Goal: Task Accomplishment & Management: Manage account settings

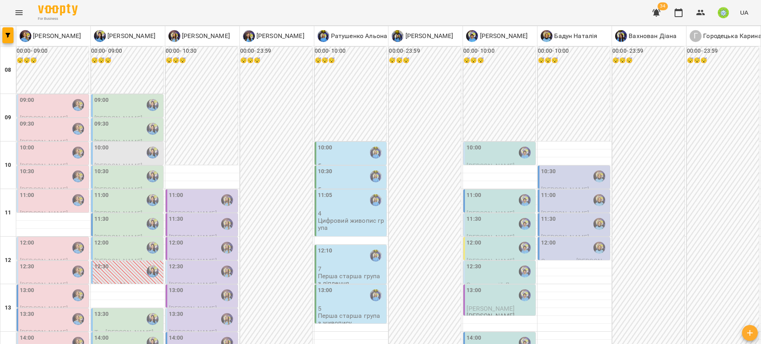
scroll to position [168, 0]
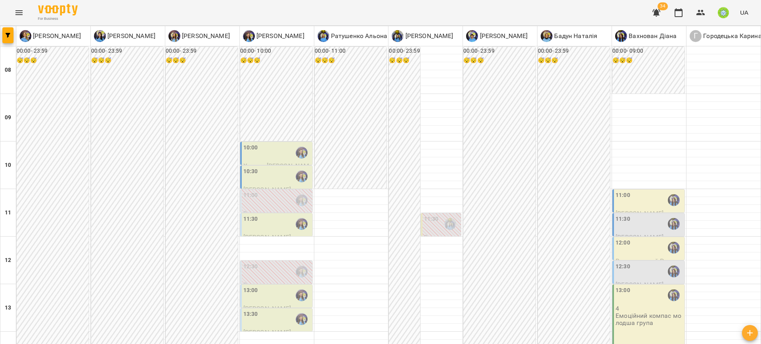
scroll to position [16, 0]
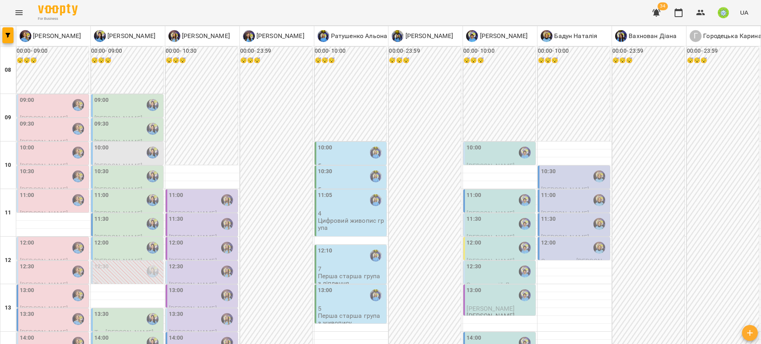
scroll to position [228, 0]
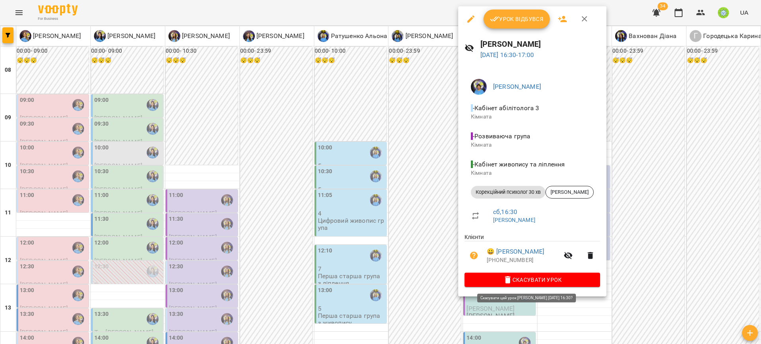
click at [536, 284] on span "Скасувати Урок" at bounding box center [532, 280] width 123 height 10
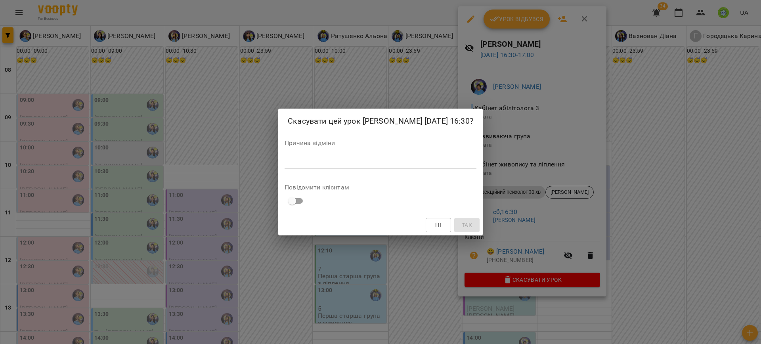
click at [362, 162] on textarea at bounding box center [380, 162] width 192 height 8
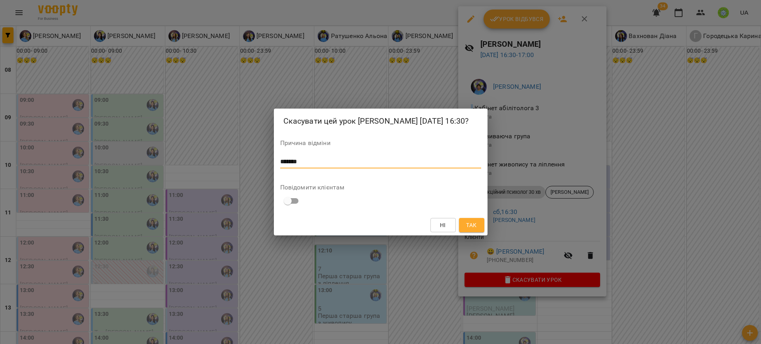
type textarea "*******"
click at [475, 220] on button "Так" at bounding box center [471, 225] width 25 height 14
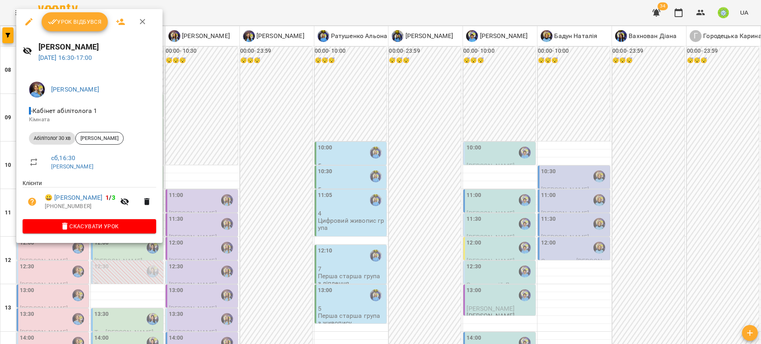
drag, startPoint x: 234, startPoint y: 222, endPoint x: 32, endPoint y: 210, distance: 202.0
click at [233, 222] on div at bounding box center [380, 172] width 761 height 344
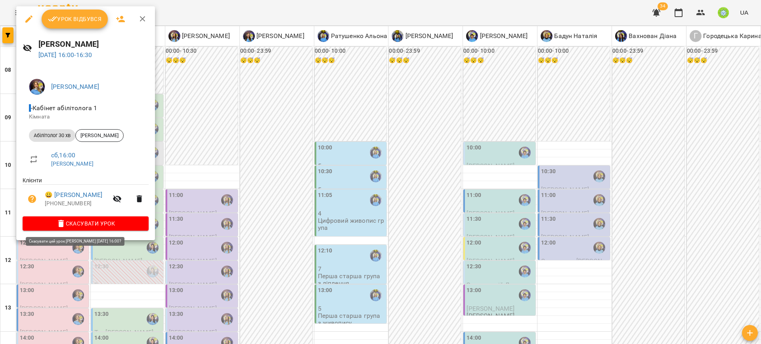
click at [103, 221] on span "Скасувати Урок" at bounding box center [85, 224] width 113 height 10
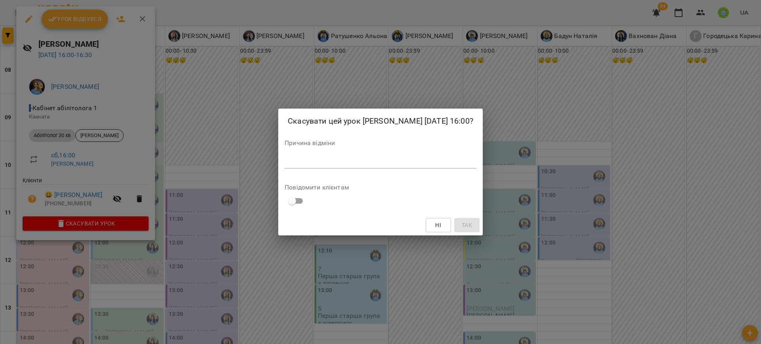
click at [342, 166] on textarea at bounding box center [380, 162] width 192 height 8
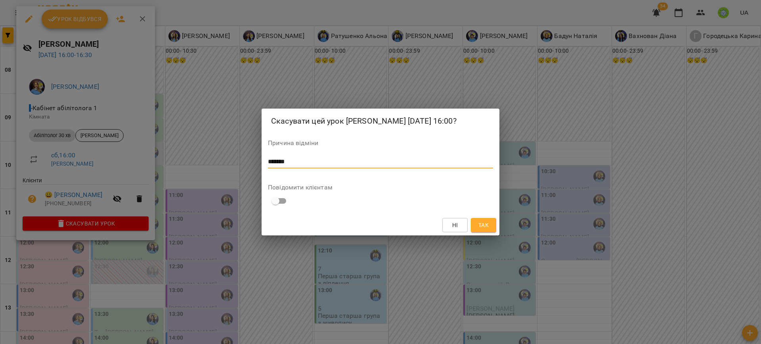
type textarea "*******"
click at [486, 230] on span "Так" at bounding box center [483, 225] width 10 height 10
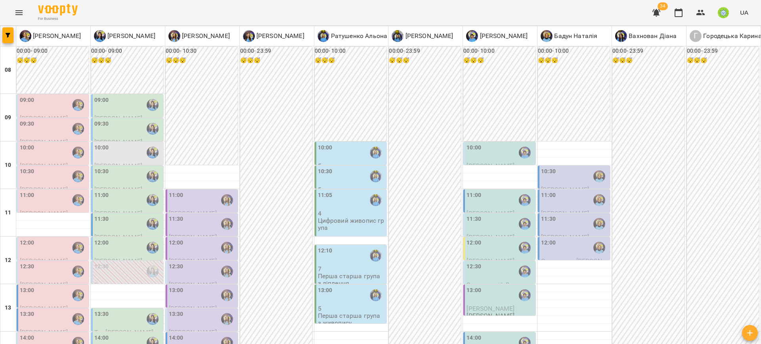
drag, startPoint x: 63, startPoint y: 194, endPoint x: 65, endPoint y: 200, distance: 6.5
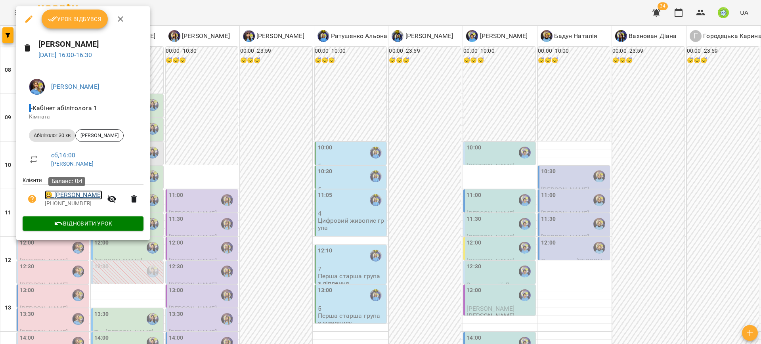
click at [68, 195] on link "😀 Ільків Софія" at bounding box center [73, 195] width 57 height 10
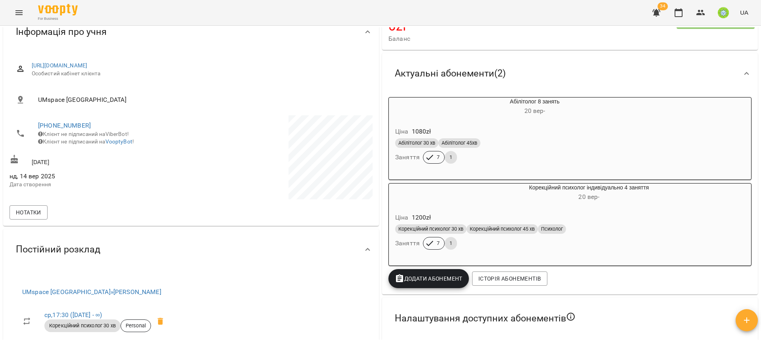
scroll to position [76, 0]
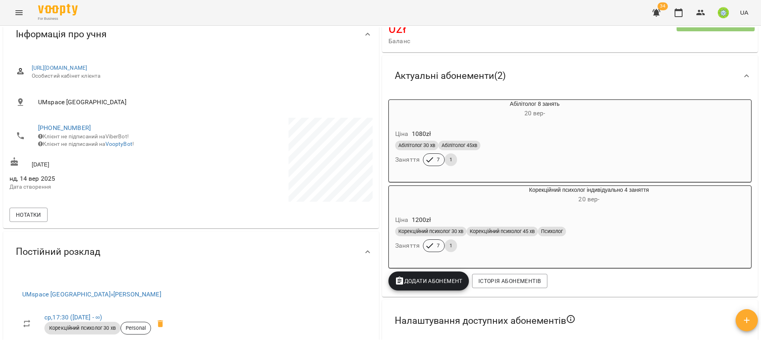
click at [521, 126] on div "Ціна 1080 zł Абілітолог 30 хв Абілітолог 45хв Заняття 7 1" at bounding box center [516, 149] width 254 height 54
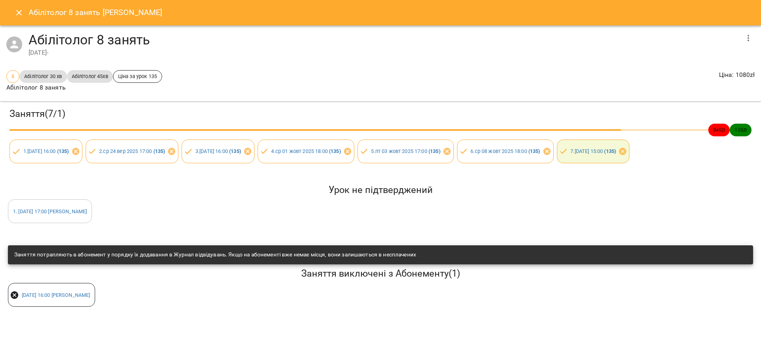
click at [20, 14] on icon "Close" at bounding box center [19, 13] width 6 height 6
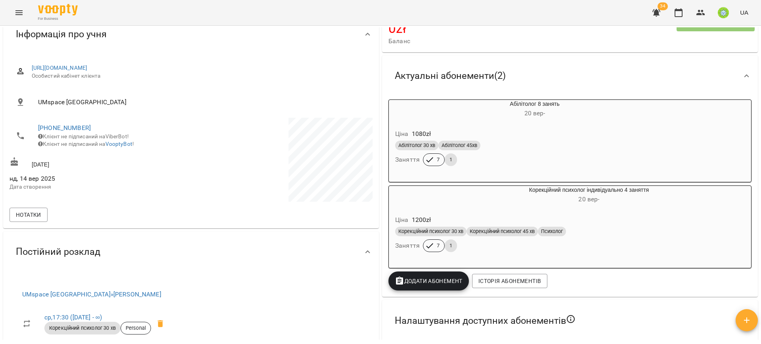
scroll to position [0, 0]
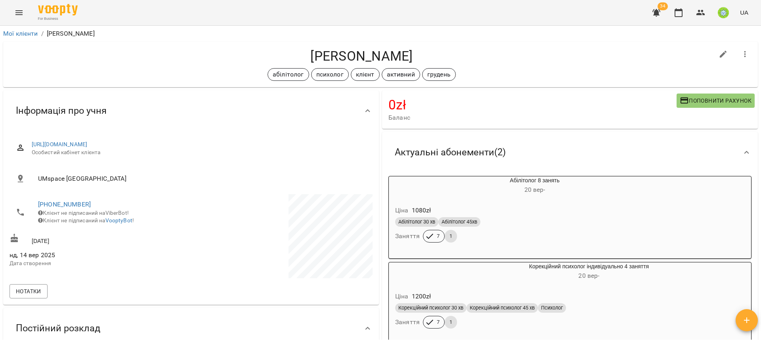
click at [22, 13] on icon "Menu" at bounding box center [19, 13] width 10 height 10
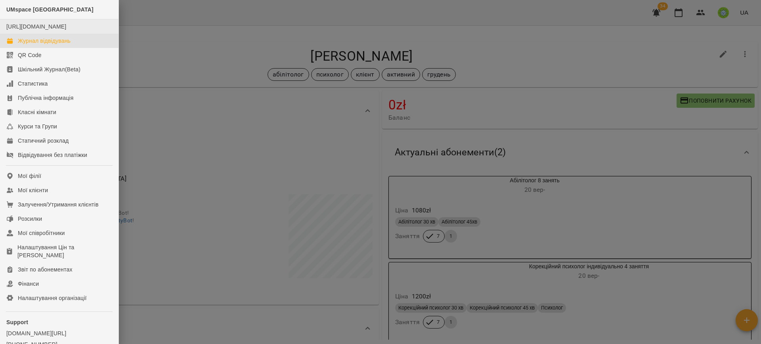
drag, startPoint x: 44, startPoint y: 52, endPoint x: 59, endPoint y: 37, distance: 21.0
click at [45, 45] on div "Журнал відвідувань" at bounding box center [44, 41] width 53 height 8
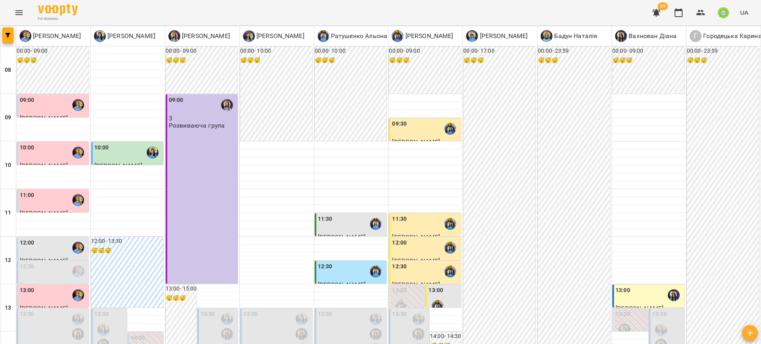
scroll to position [335, 0]
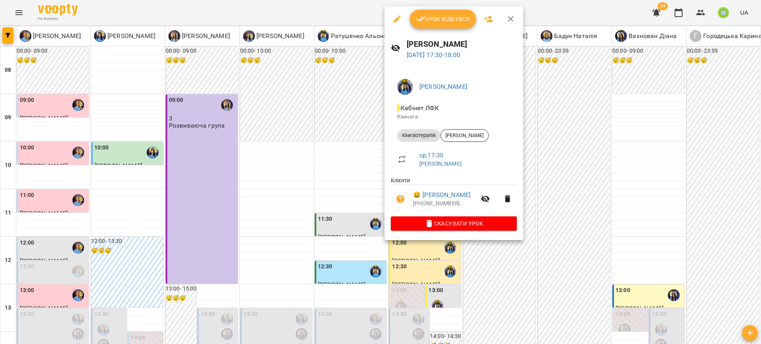
drag, startPoint x: 341, startPoint y: 179, endPoint x: 351, endPoint y: 159, distance: 21.6
click at [341, 178] on div at bounding box center [380, 172] width 761 height 344
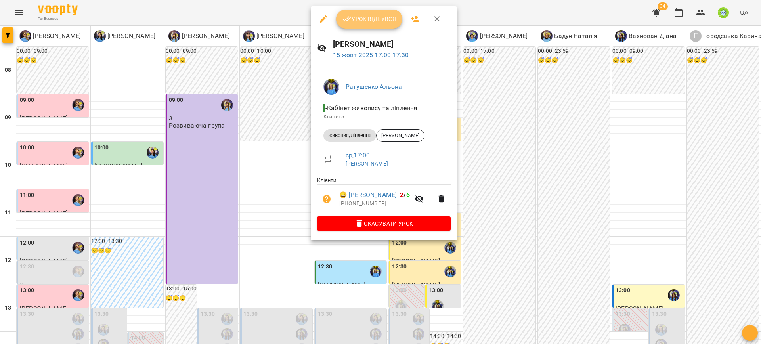
click at [375, 27] on button "Урок відбувся" at bounding box center [369, 19] width 67 height 19
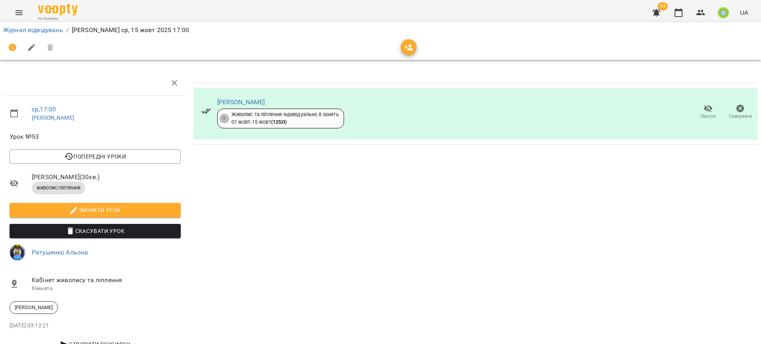
click at [19, 11] on icon "Menu" at bounding box center [19, 13] width 10 height 10
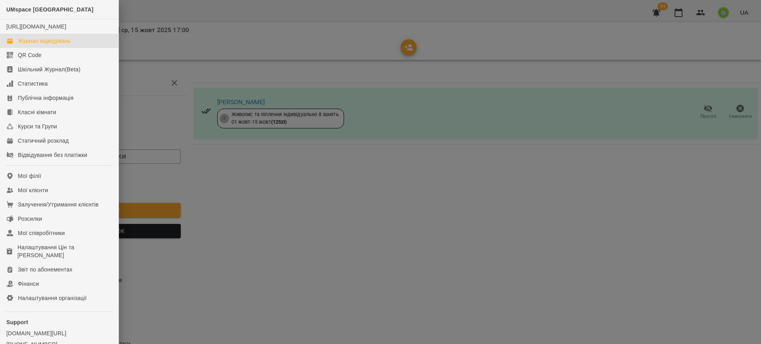
click at [32, 45] on div "Журнал відвідувань" at bounding box center [44, 41] width 53 height 8
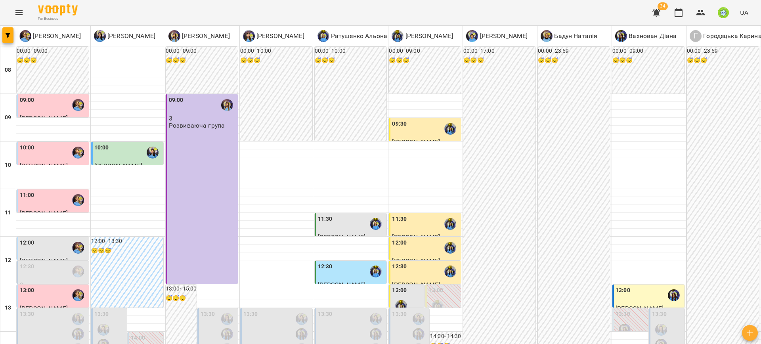
scroll to position [372, 0]
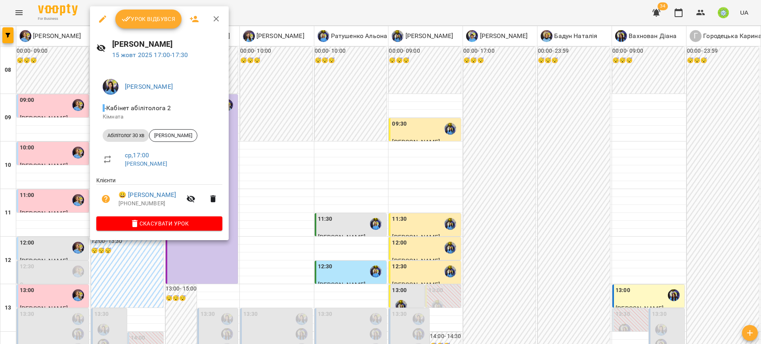
click at [270, 134] on div at bounding box center [380, 172] width 761 height 344
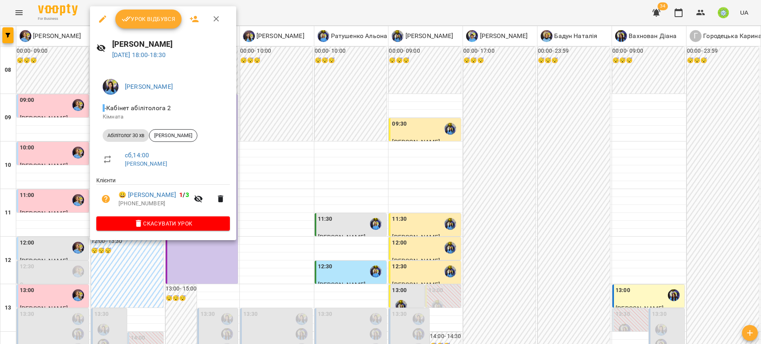
click at [409, 184] on div at bounding box center [380, 172] width 761 height 344
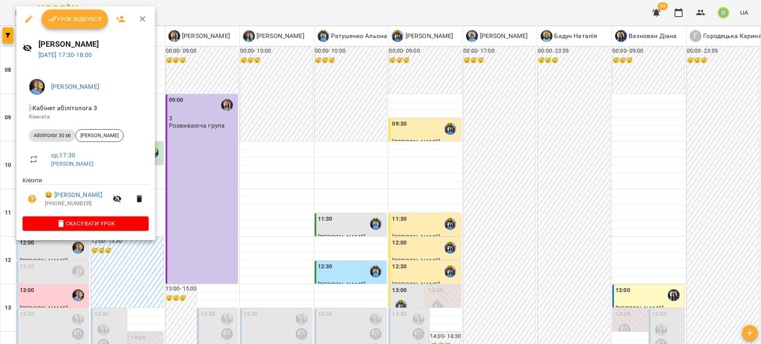
click at [317, 186] on div at bounding box center [380, 172] width 761 height 344
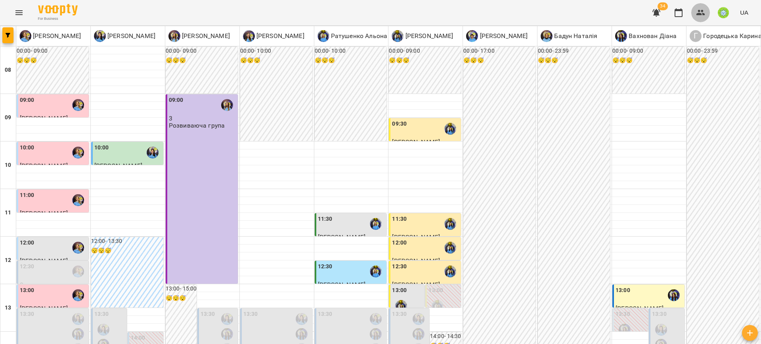
click at [696, 19] on button "button" at bounding box center [700, 12] width 19 height 19
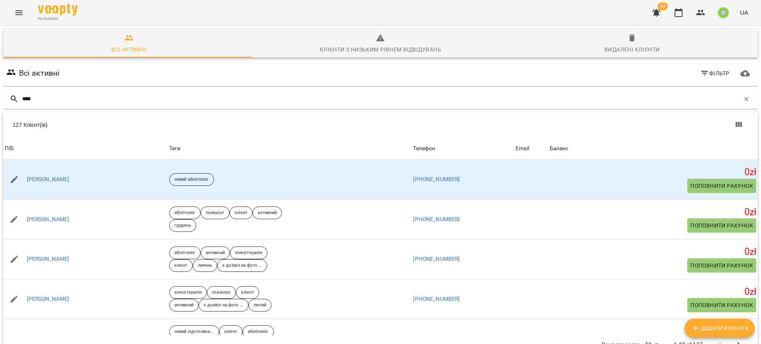
type input "*****"
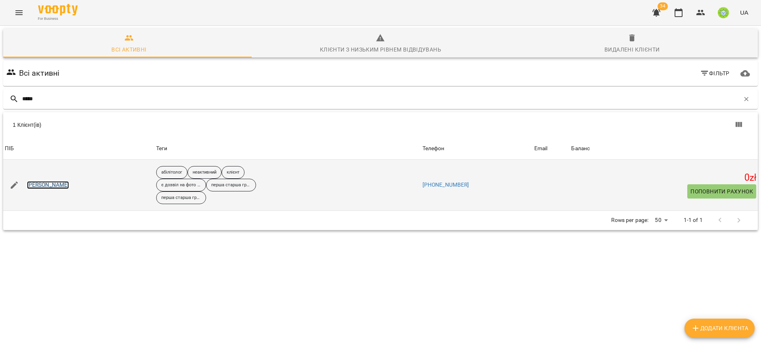
click at [59, 184] on link "[PERSON_NAME]" at bounding box center [48, 185] width 42 height 8
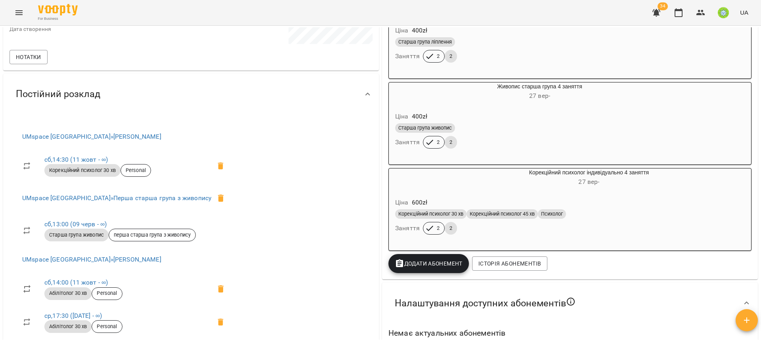
scroll to position [266, 0]
click at [19, 13] on icon "Menu" at bounding box center [18, 12] width 7 height 5
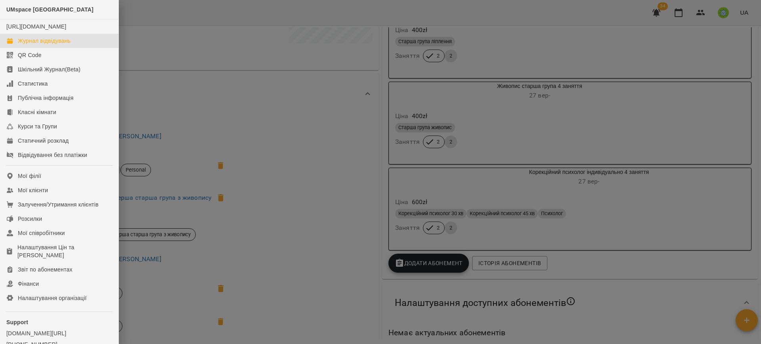
click at [34, 48] on link "Журнал відвідувань" at bounding box center [59, 41] width 118 height 14
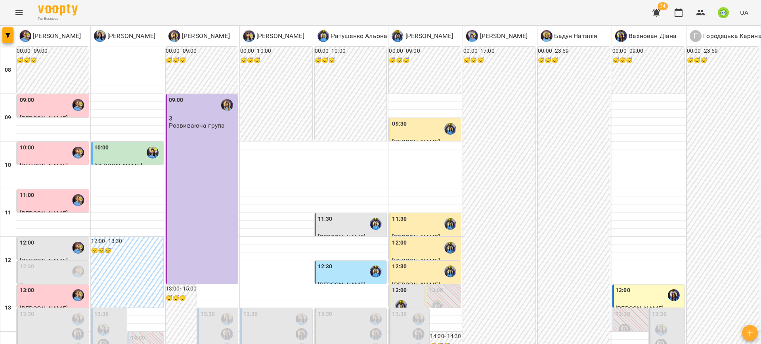
scroll to position [296, 0]
drag, startPoint x: 397, startPoint y: 301, endPoint x: 404, endPoint y: 306, distance: 8.8
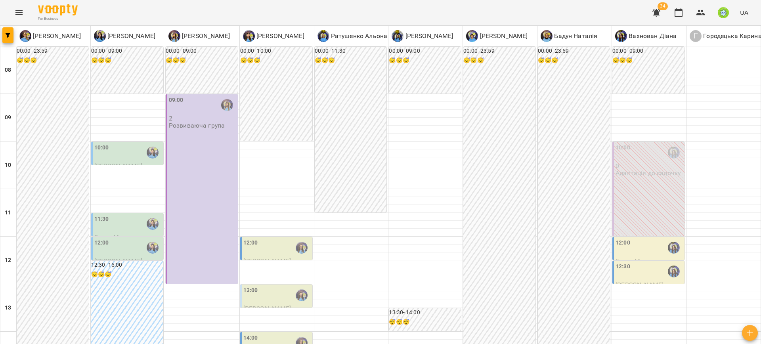
click at [119, 154] on div "10:00" at bounding box center [127, 152] width 67 height 18
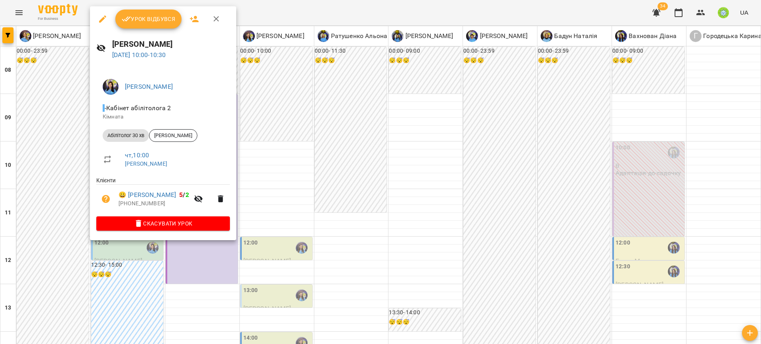
click at [286, 210] on div at bounding box center [380, 172] width 761 height 344
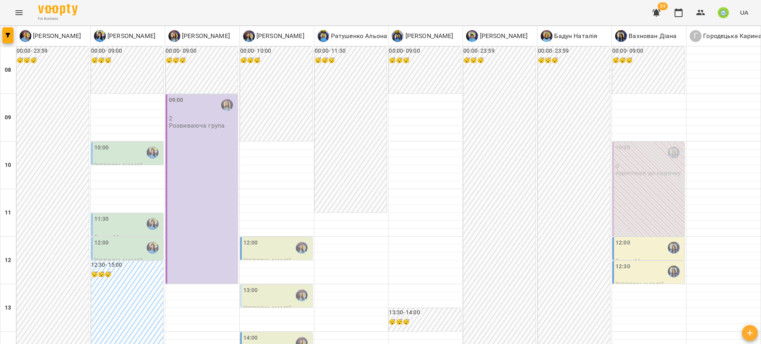
click at [129, 233] on span "Буряк Маргарита" at bounding box center [120, 237] width 52 height 8
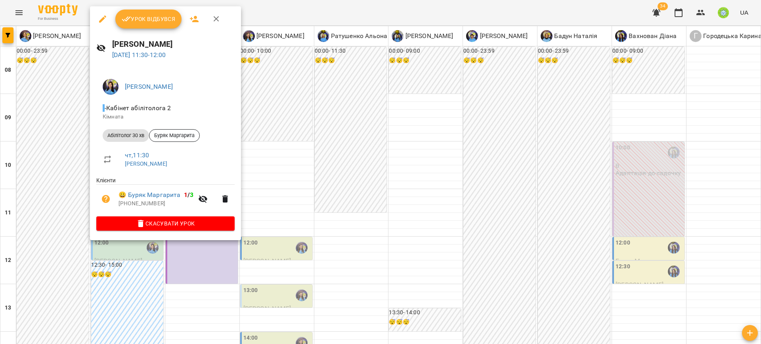
click at [280, 192] on div at bounding box center [380, 172] width 761 height 344
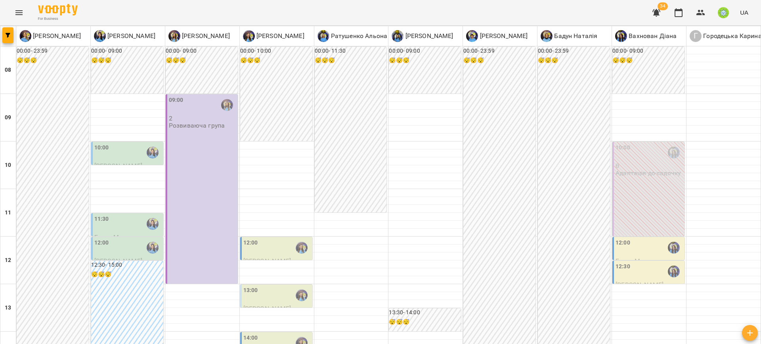
click at [129, 256] on div "12:00" at bounding box center [127, 247] width 67 height 18
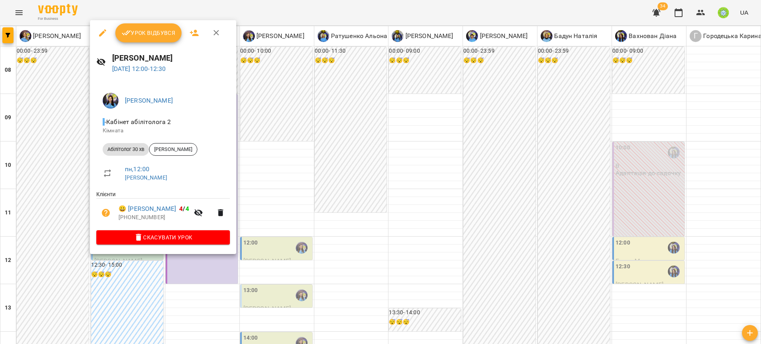
click at [303, 197] on div at bounding box center [380, 172] width 761 height 344
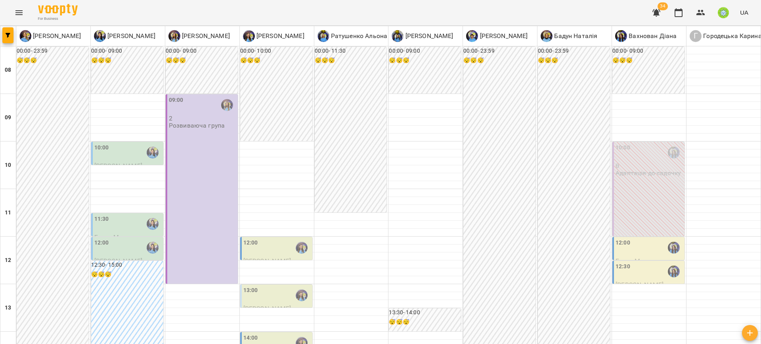
scroll to position [158, 0]
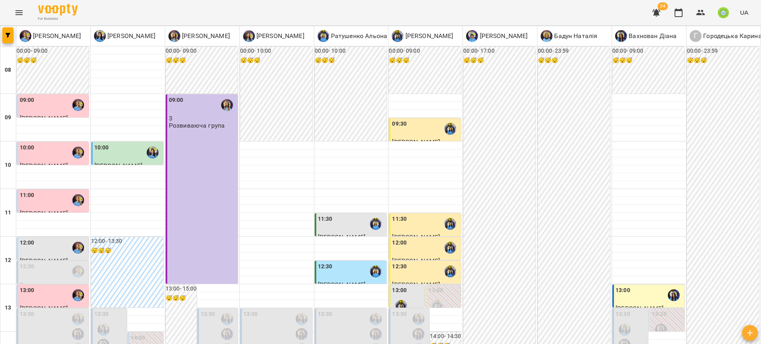
scroll to position [311, 0]
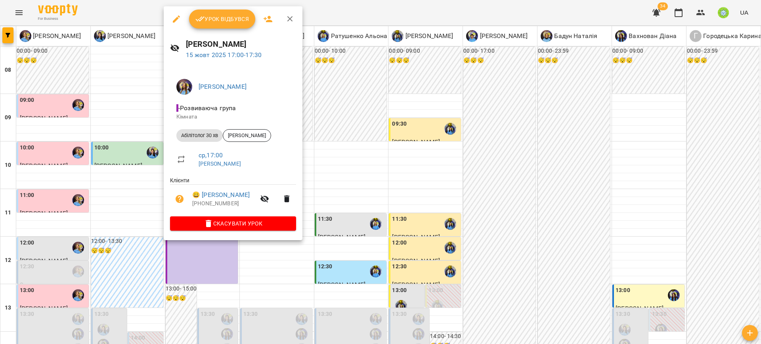
click at [325, 187] on div at bounding box center [380, 172] width 761 height 344
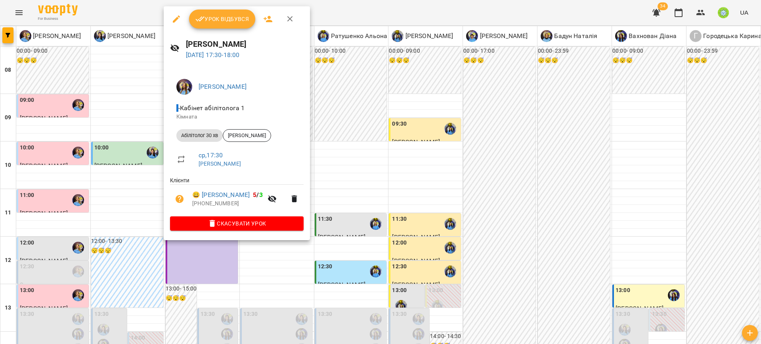
click at [374, 229] on div at bounding box center [380, 172] width 761 height 344
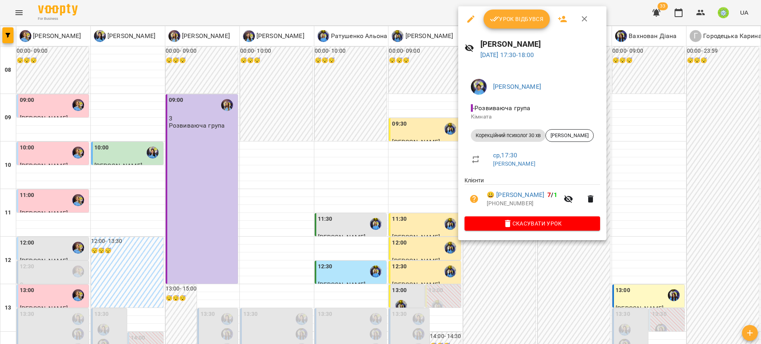
click at [663, 235] on div at bounding box center [380, 172] width 761 height 344
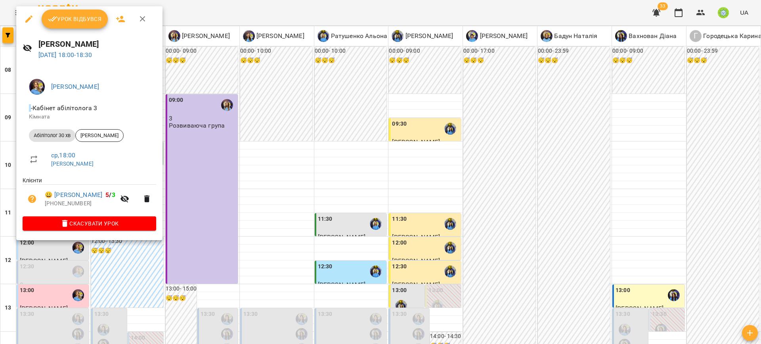
click at [320, 211] on div at bounding box center [380, 172] width 761 height 344
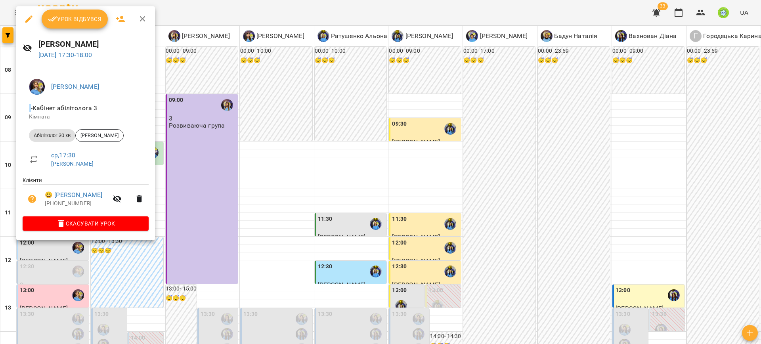
click at [187, 231] on div at bounding box center [380, 172] width 761 height 344
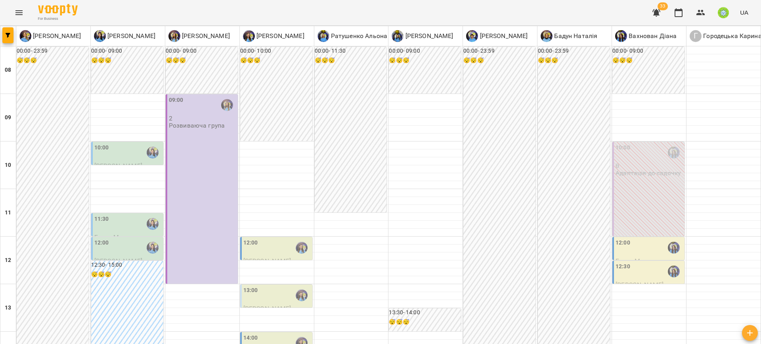
scroll to position [239, 0]
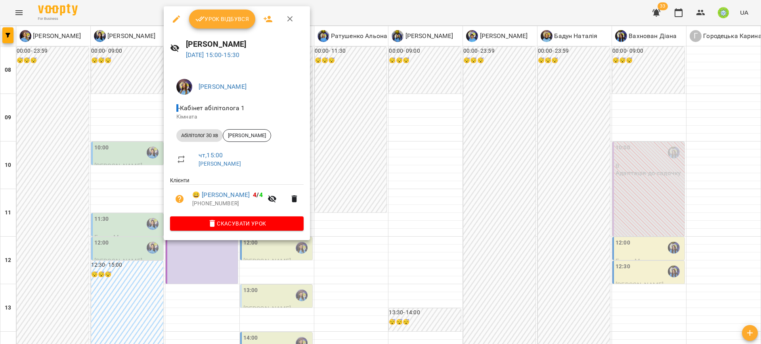
click at [351, 106] on div at bounding box center [380, 172] width 761 height 344
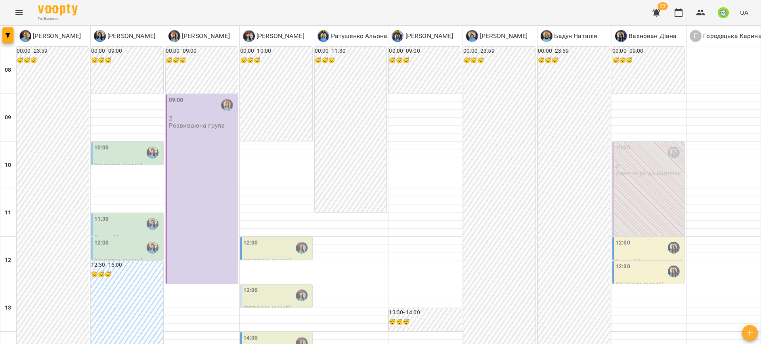
scroll to position [99, 0]
click at [246, 238] on label "12:00" at bounding box center [250, 242] width 15 height 9
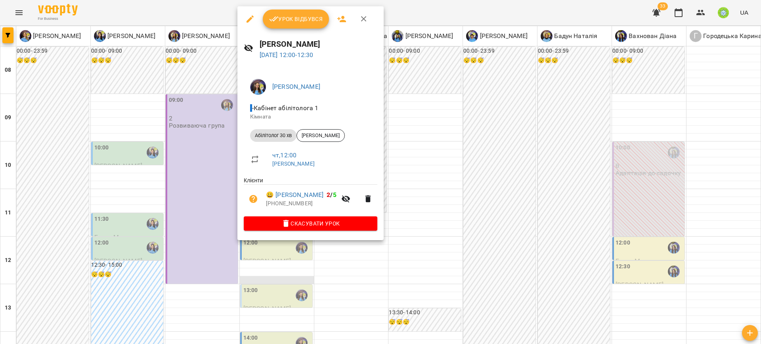
drag, startPoint x: 421, startPoint y: 172, endPoint x: 302, endPoint y: 184, distance: 119.9
click at [420, 172] on div at bounding box center [380, 172] width 761 height 344
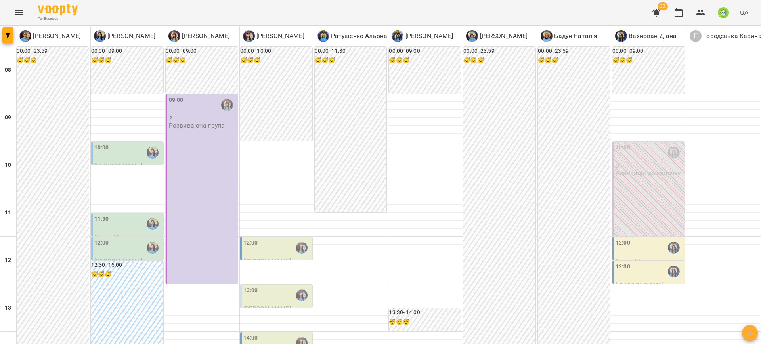
click at [249, 286] on label "13:00" at bounding box center [250, 290] width 15 height 9
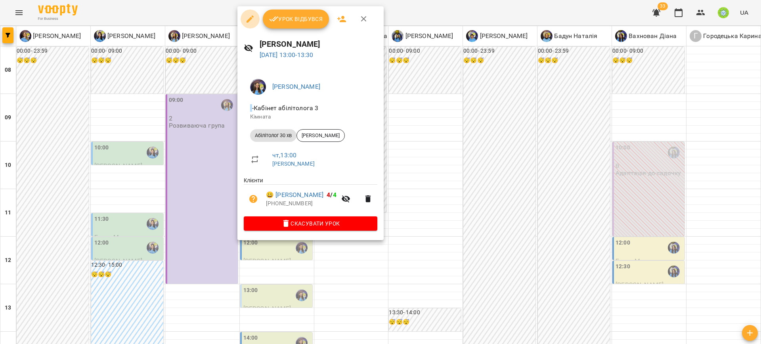
click at [250, 19] on icon "button" at bounding box center [249, 18] width 7 height 7
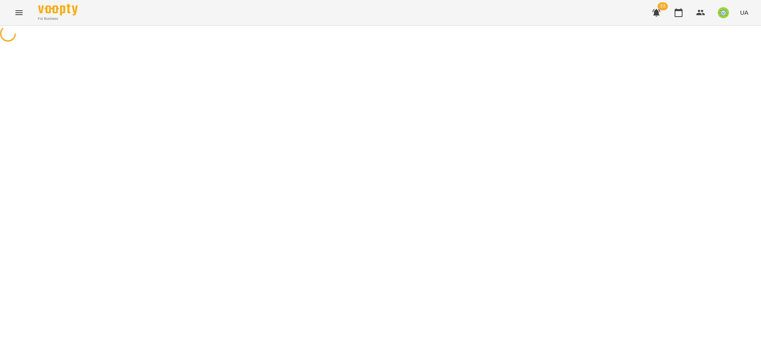
select select "**********"
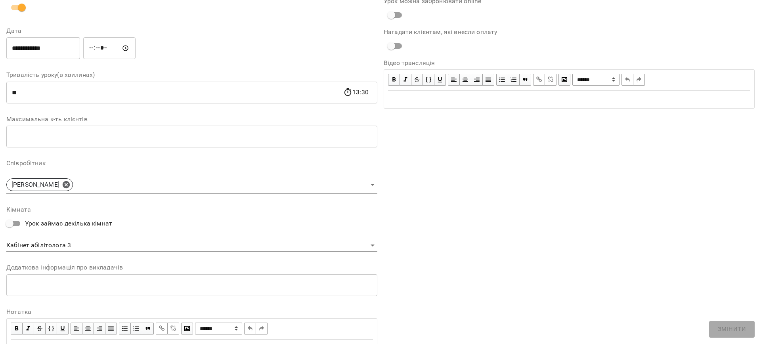
scroll to position [132, 0]
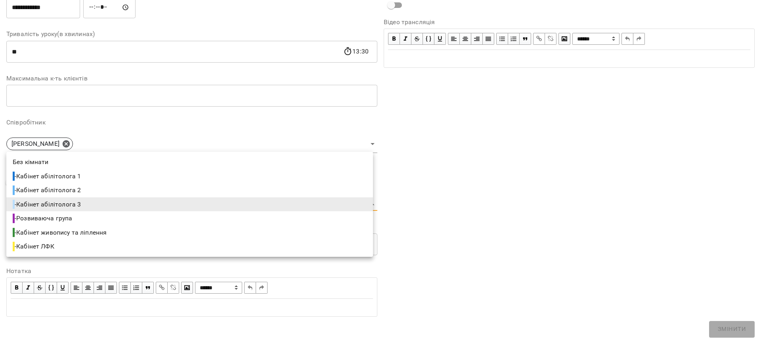
click at [68, 202] on body "For Business 33 UA Журнал відвідувань / Ігнатенко Оксана чт, 16 жовт 2025 13:00…" at bounding box center [380, 194] width 761 height 389
click at [95, 175] on li "- Кабінет абілітолога 1" at bounding box center [189, 176] width 366 height 14
type input "**********"
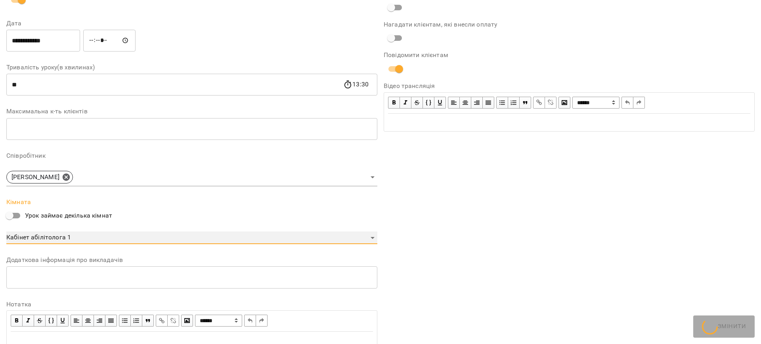
scroll to position [165, 0]
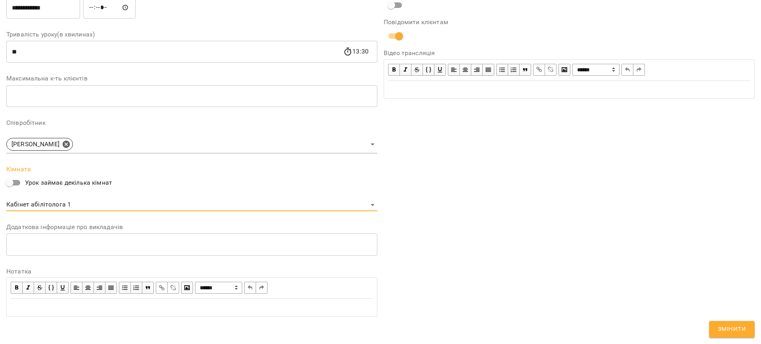
click at [729, 328] on span "Змінити" at bounding box center [731, 329] width 28 height 10
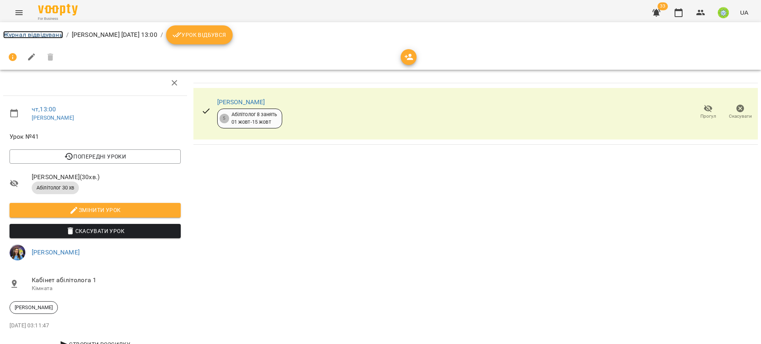
click at [21, 32] on link "Журнал відвідувань" at bounding box center [33, 35] width 60 height 8
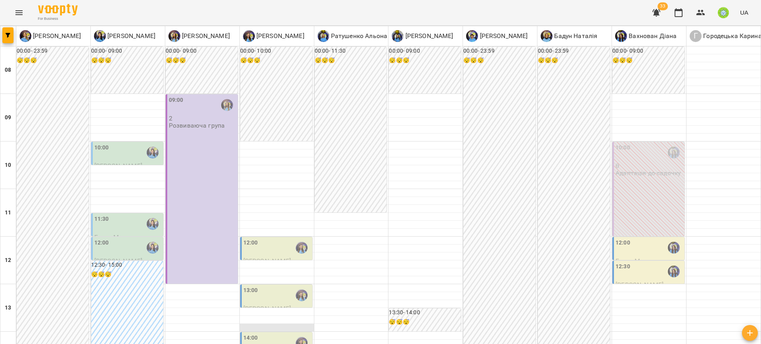
scroll to position [170, 0]
click at [256, 334] on div "14:00" at bounding box center [276, 343] width 67 height 18
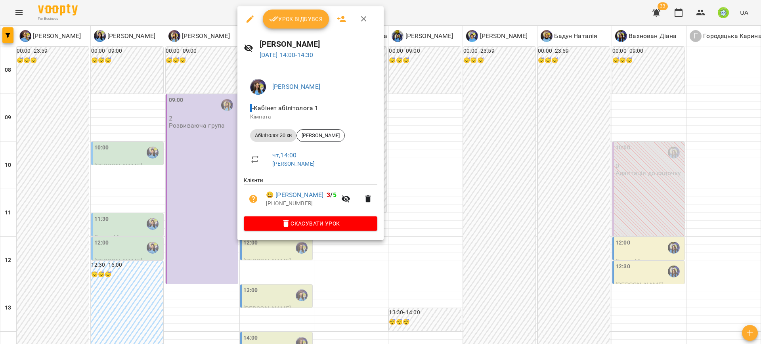
click at [409, 210] on div at bounding box center [380, 172] width 761 height 344
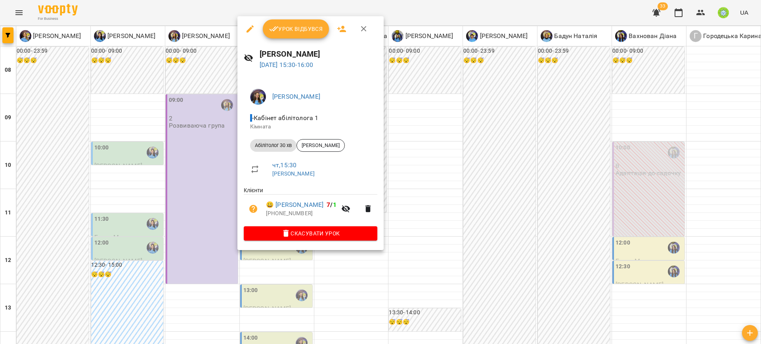
click at [437, 196] on div at bounding box center [380, 172] width 761 height 344
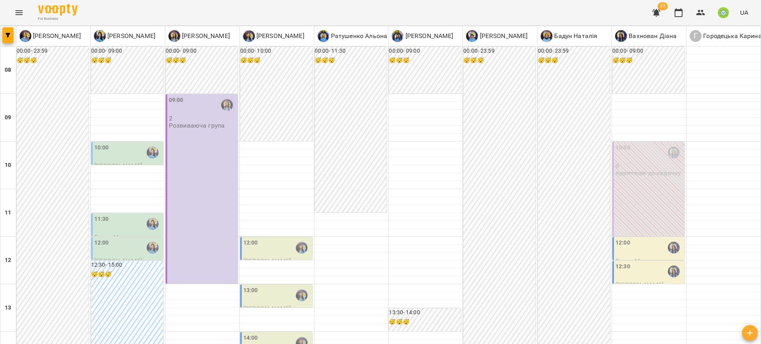
scroll to position [273, 0]
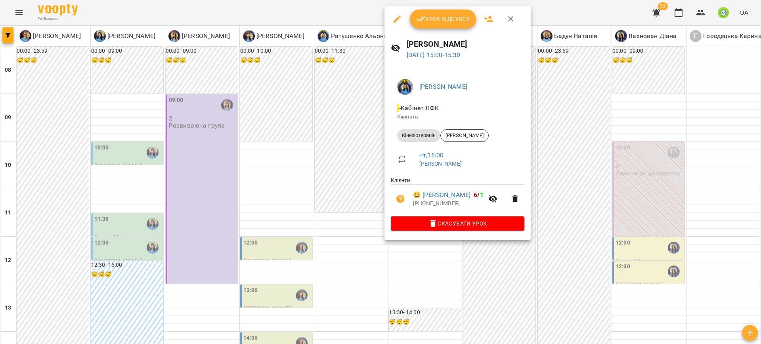
click at [566, 256] on div at bounding box center [380, 172] width 761 height 344
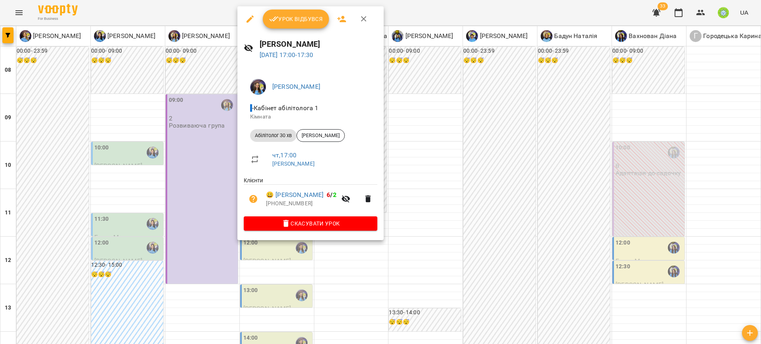
drag, startPoint x: 478, startPoint y: 159, endPoint x: 466, endPoint y: 164, distance: 13.2
click at [478, 159] on div at bounding box center [380, 172] width 761 height 344
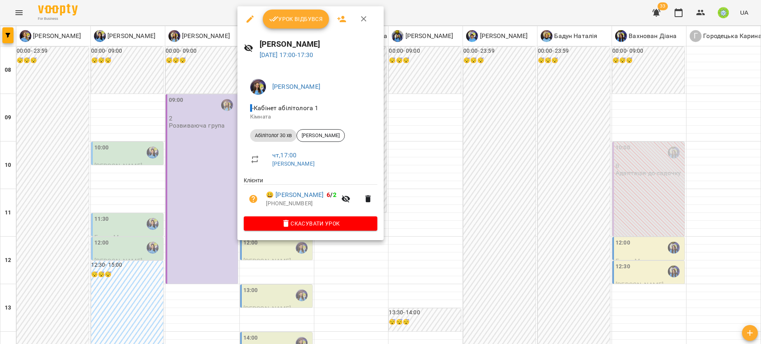
click at [454, 239] on div at bounding box center [380, 172] width 761 height 344
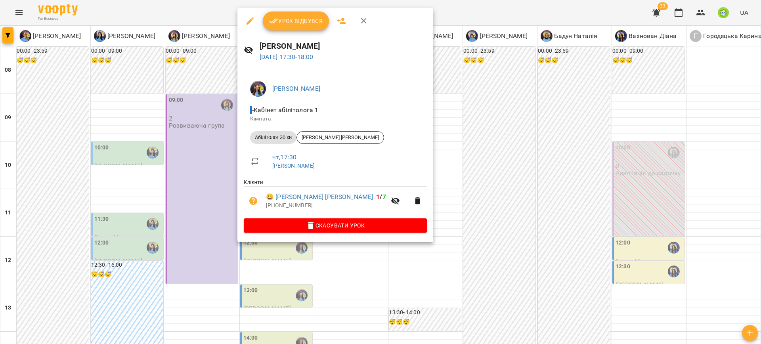
click at [501, 238] on div at bounding box center [380, 172] width 761 height 344
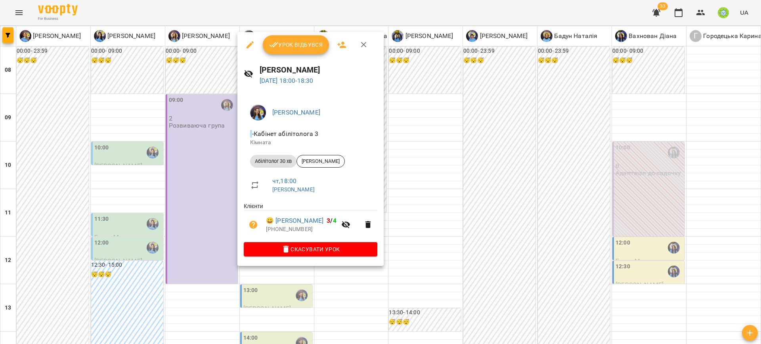
click at [248, 49] on icon "button" at bounding box center [250, 45] width 10 height 10
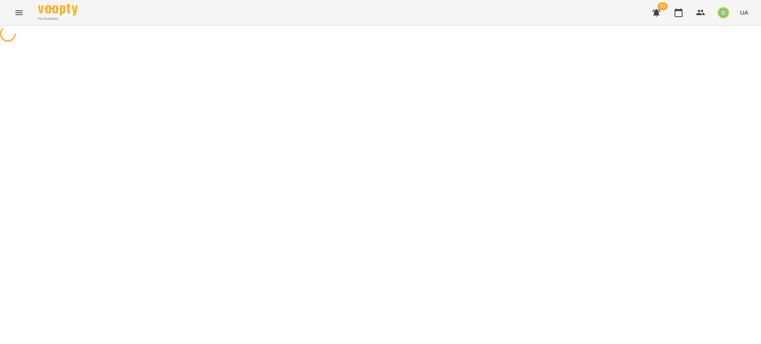
select select "**********"
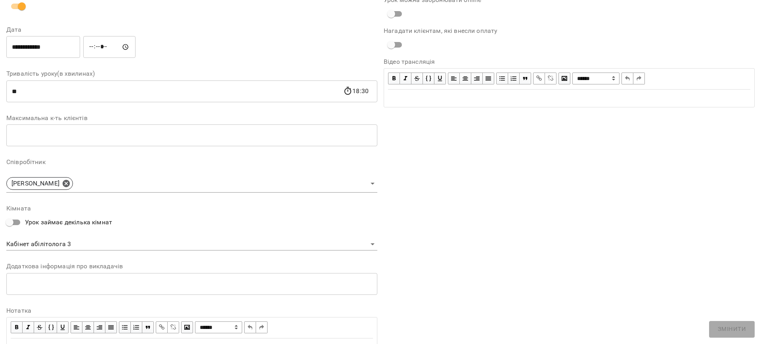
scroll to position [47, 0]
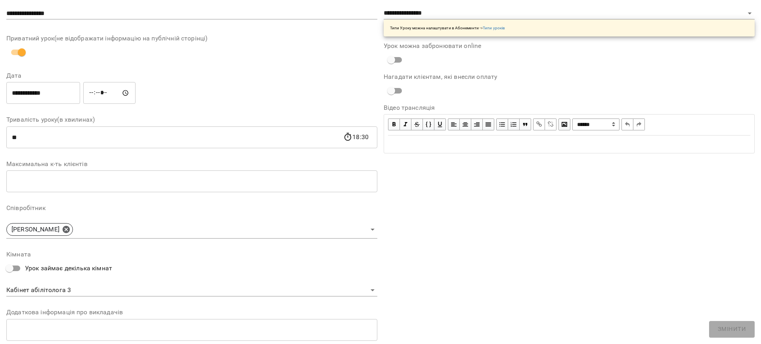
click at [40, 291] on body "**********" at bounding box center [380, 180] width 761 height 361
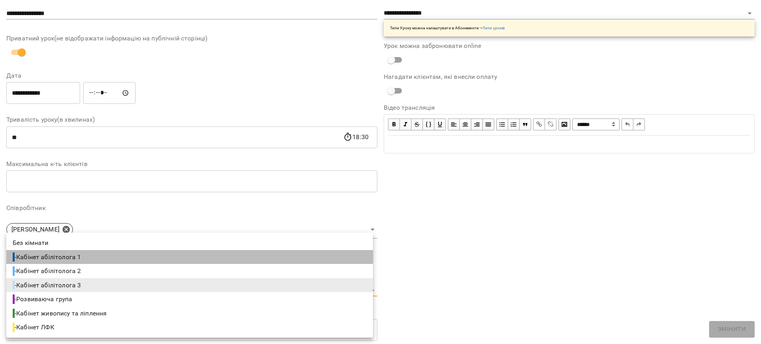
click at [76, 257] on span "- Кабінет абілітолога 1" at bounding box center [48, 257] width 70 height 10
type input "**********"
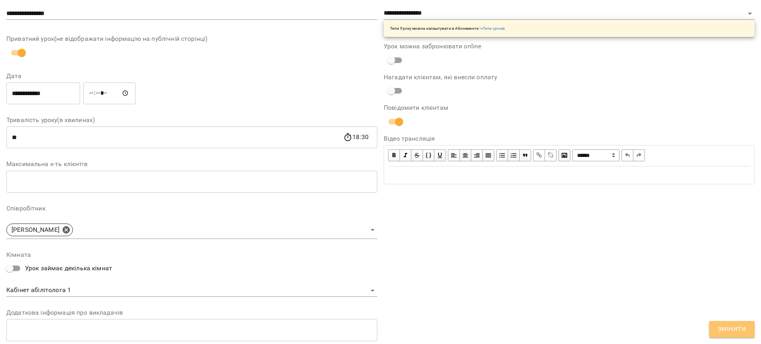
click at [736, 324] on span "Змінити" at bounding box center [731, 329] width 28 height 10
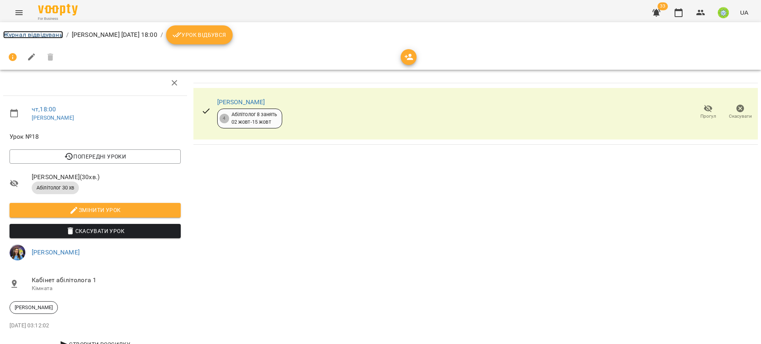
click at [24, 36] on link "Журнал відвідувань" at bounding box center [33, 35] width 60 height 8
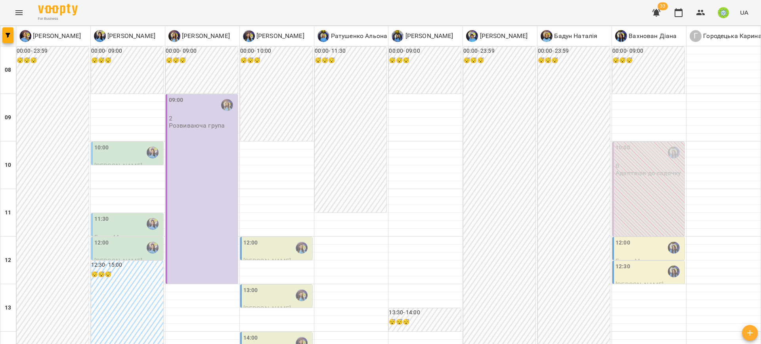
scroll to position [333, 0]
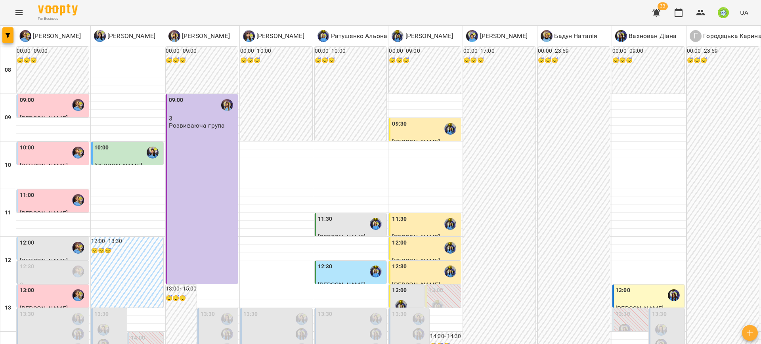
scroll to position [336, 0]
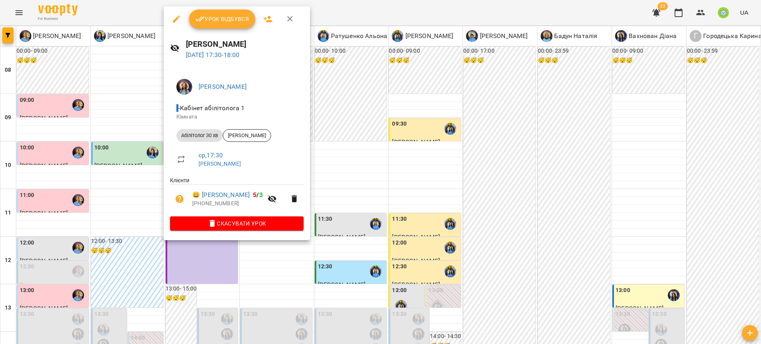
click at [358, 192] on div at bounding box center [380, 172] width 761 height 344
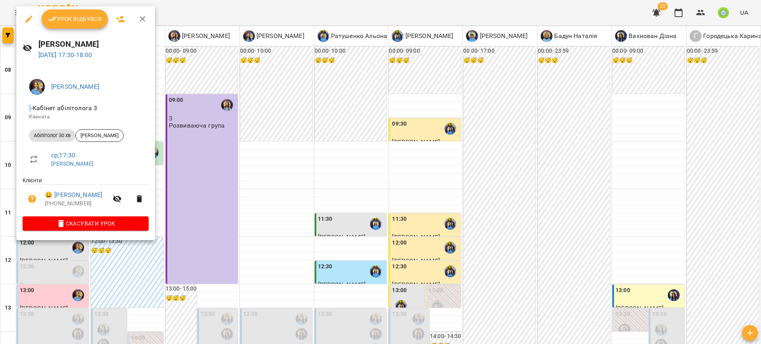
click at [246, 200] on div at bounding box center [380, 172] width 761 height 344
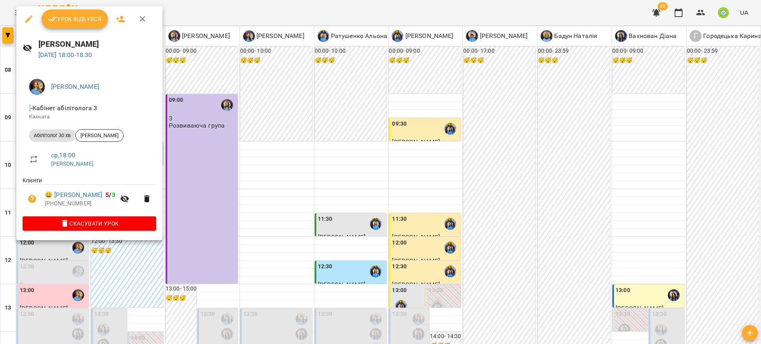
click at [305, 212] on div at bounding box center [380, 172] width 761 height 344
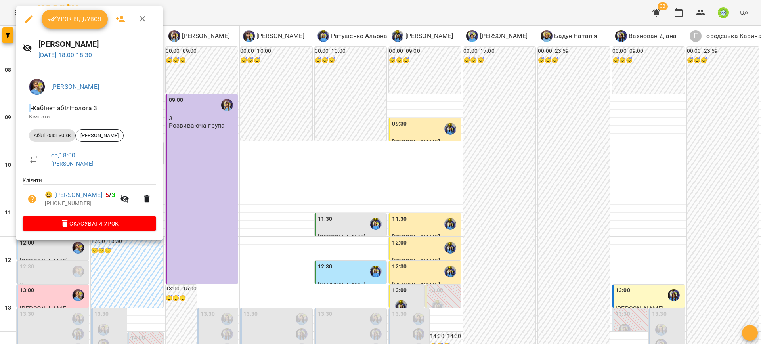
click at [407, 256] on div at bounding box center [380, 172] width 761 height 344
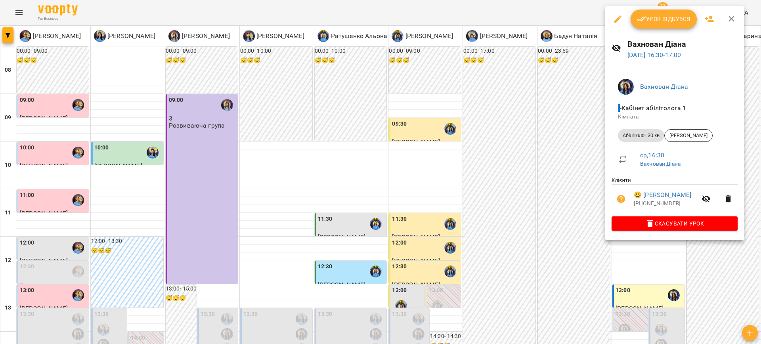
click at [418, 304] on div at bounding box center [380, 172] width 761 height 344
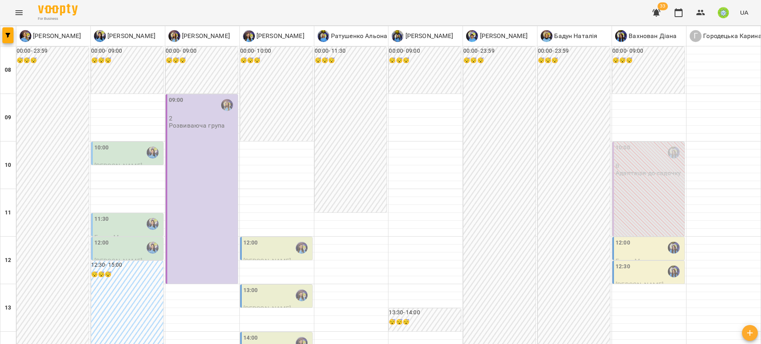
scroll to position [59, 0]
click at [267, 238] on div "12:00" at bounding box center [276, 247] width 67 height 18
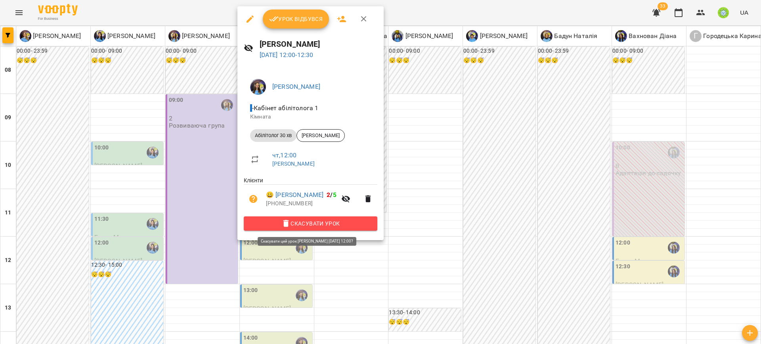
click at [329, 220] on span "Скасувати Урок" at bounding box center [310, 224] width 121 height 10
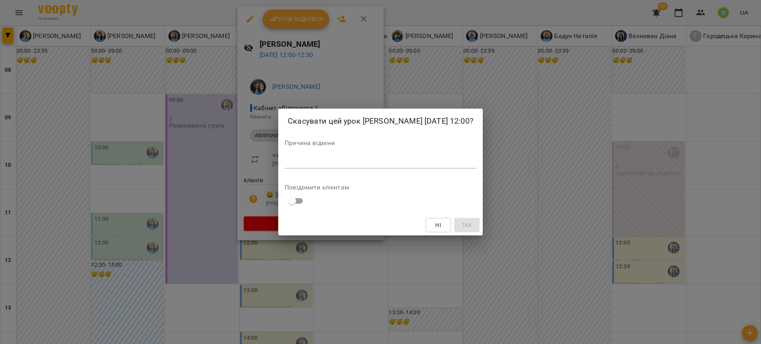
click at [318, 160] on textarea at bounding box center [380, 162] width 192 height 8
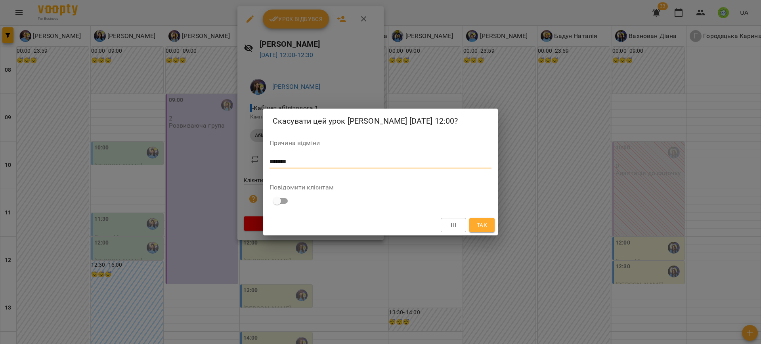
type textarea "*******"
click at [484, 227] on span "Так" at bounding box center [482, 225] width 10 height 10
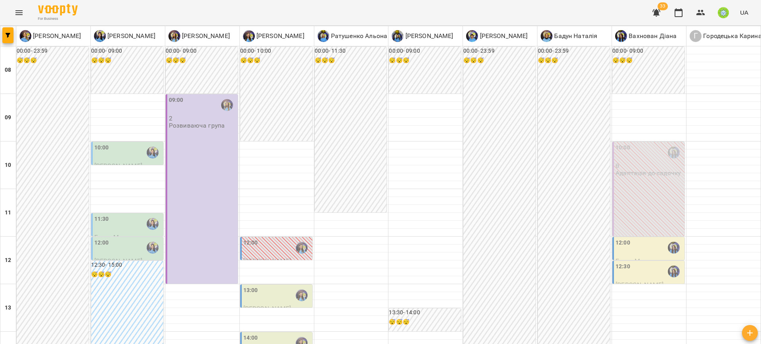
click at [635, 262] on div "12:30" at bounding box center [648, 271] width 67 height 18
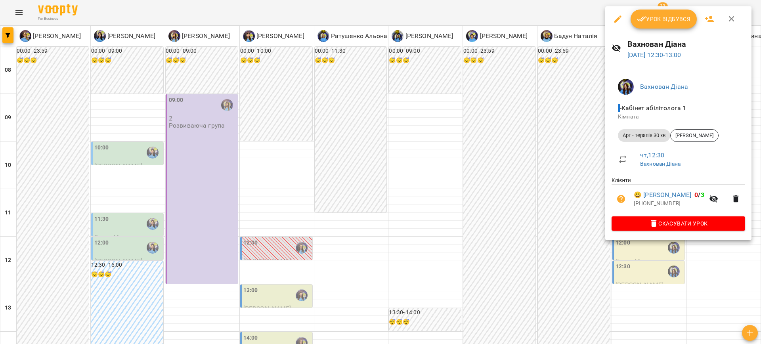
click at [664, 228] on span "Скасувати Урок" at bounding box center [678, 224] width 121 height 10
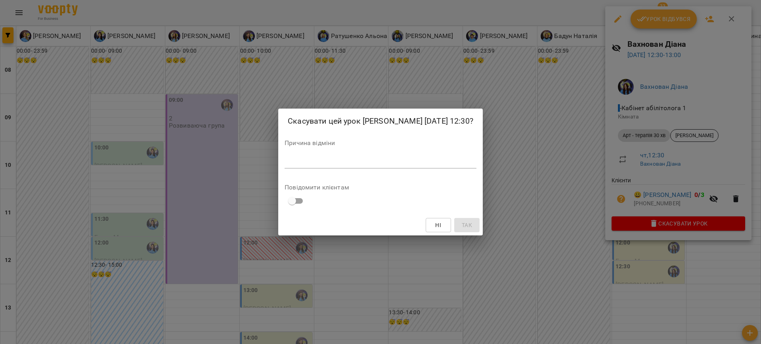
click at [434, 164] on textarea at bounding box center [380, 162] width 192 height 8
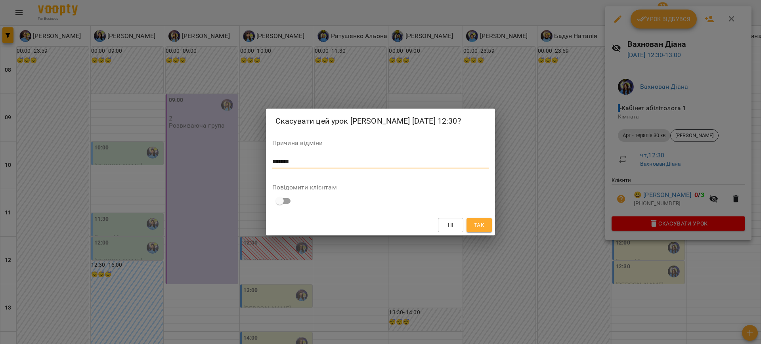
type textarea "*******"
click at [486, 225] on button "Так" at bounding box center [478, 225] width 25 height 14
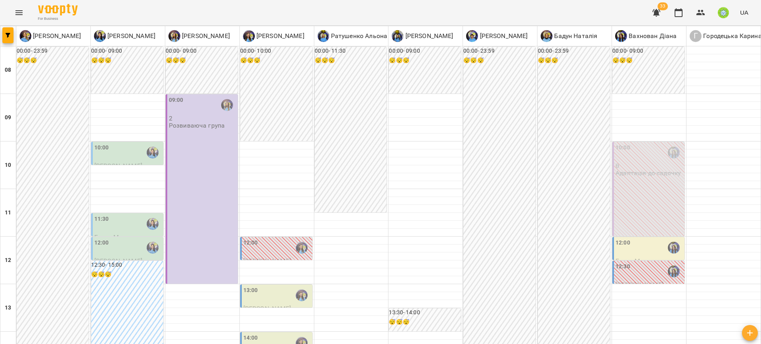
click at [634, 238] on div "12:00" at bounding box center [648, 247] width 67 height 18
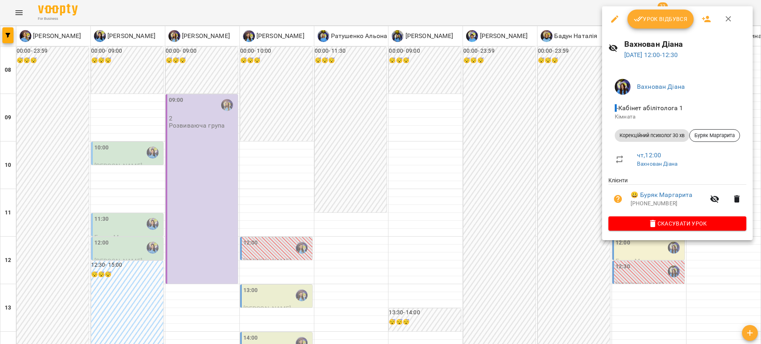
drag, startPoint x: 504, startPoint y: 195, endPoint x: 490, endPoint y: 203, distance: 16.0
click at [504, 195] on div at bounding box center [380, 172] width 761 height 344
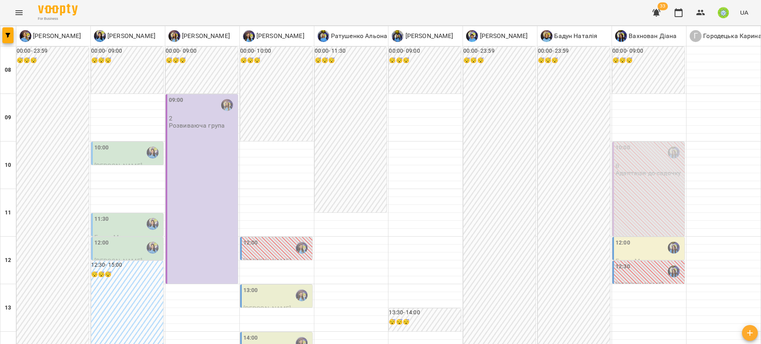
drag, startPoint x: 520, startPoint y: 309, endPoint x: 515, endPoint y: 315, distance: 7.9
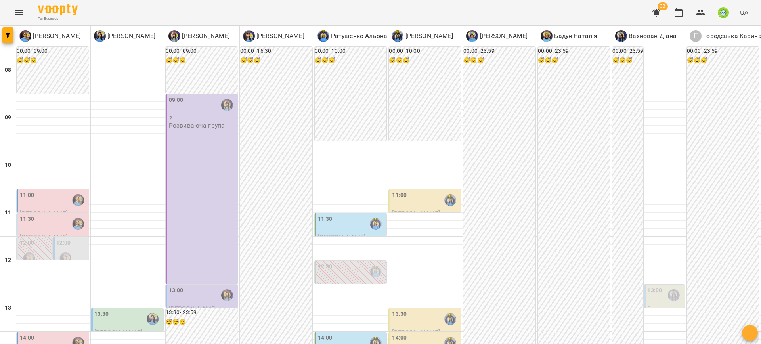
scroll to position [92, 0]
click at [650, 286] on div "13:00" at bounding box center [654, 295] width 15 height 18
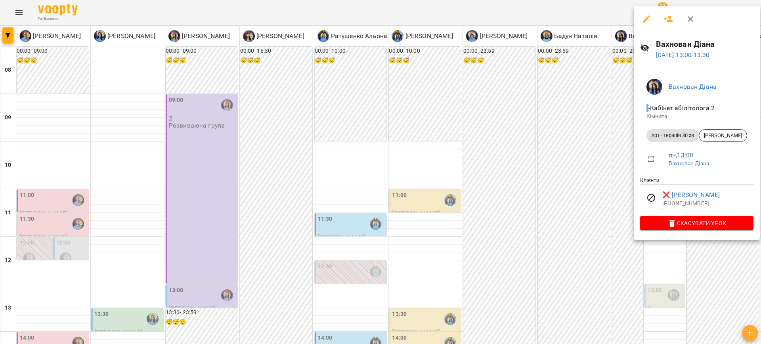
click at [330, 221] on div at bounding box center [380, 172] width 761 height 344
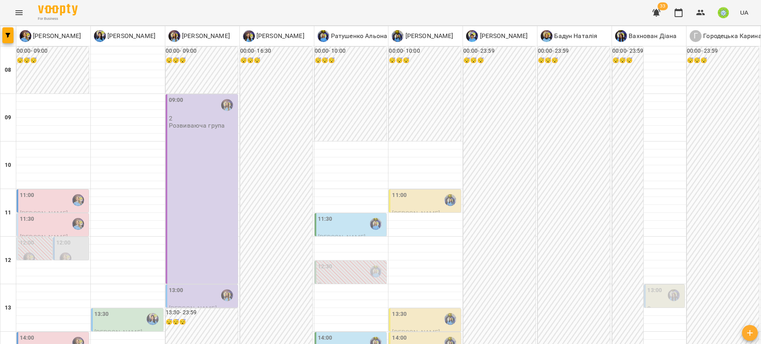
scroll to position [288, 0]
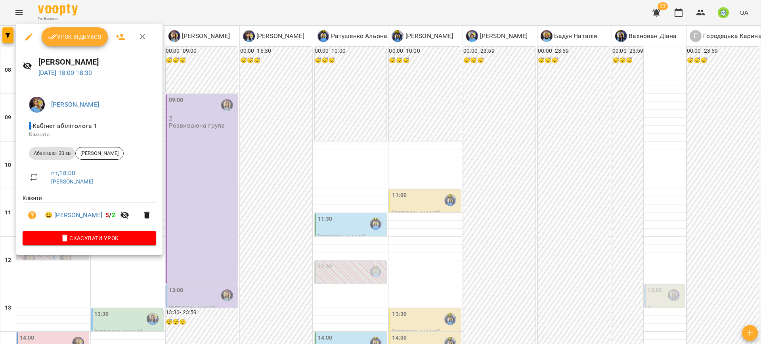
drag, startPoint x: 273, startPoint y: 267, endPoint x: 447, endPoint y: 337, distance: 188.1
click at [275, 269] on div at bounding box center [380, 172] width 761 height 344
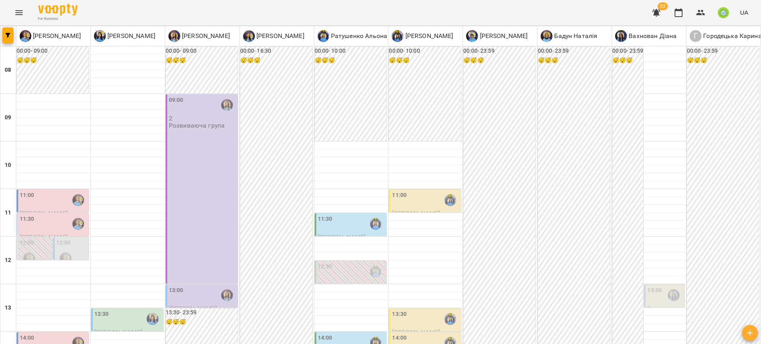
drag, startPoint x: 342, startPoint y: 308, endPoint x: 349, endPoint y: 311, distance: 6.9
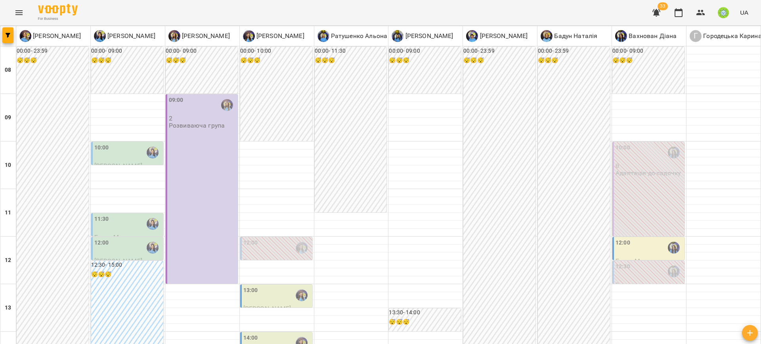
drag, startPoint x: 232, startPoint y: 306, endPoint x: 246, endPoint y: 303, distance: 14.5
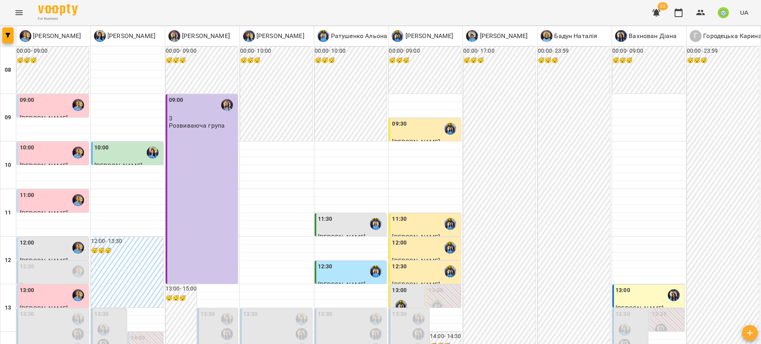
scroll to position [362, 0]
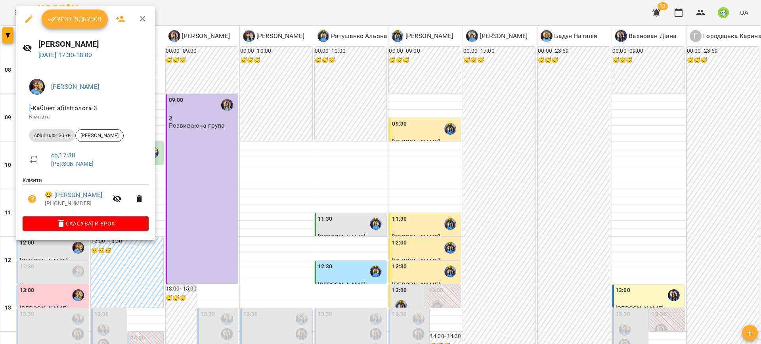
click at [217, 245] on div at bounding box center [380, 172] width 761 height 344
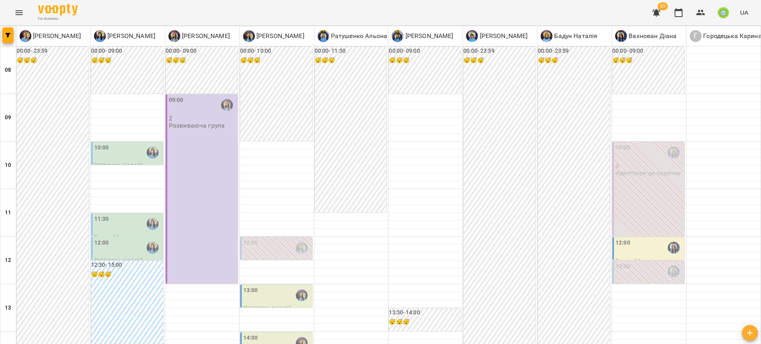
click at [629, 250] on div "12:00" at bounding box center [648, 247] width 67 height 18
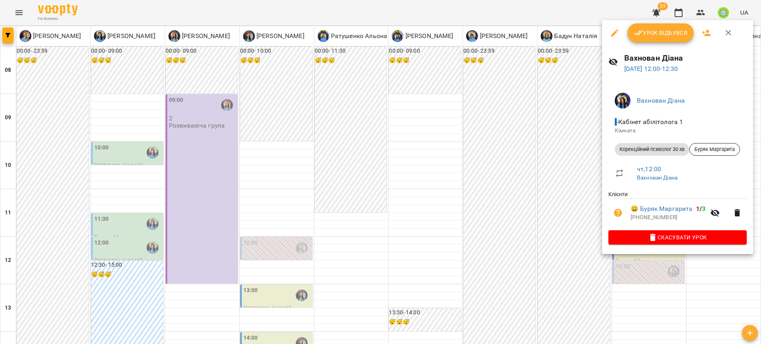
click at [485, 229] on div at bounding box center [380, 172] width 761 height 344
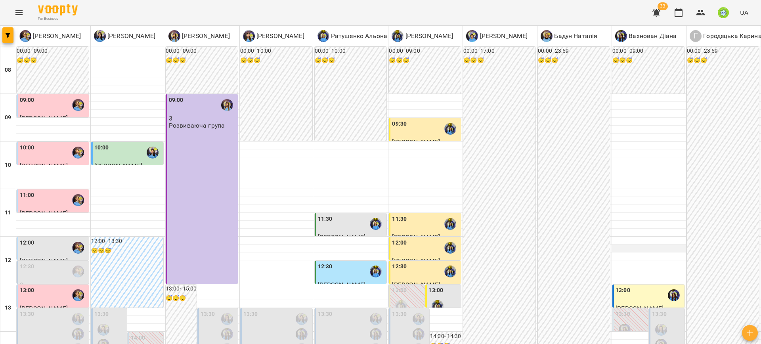
scroll to position [153, 0]
click at [628, 286] on div "13:00" at bounding box center [648, 295] width 67 height 18
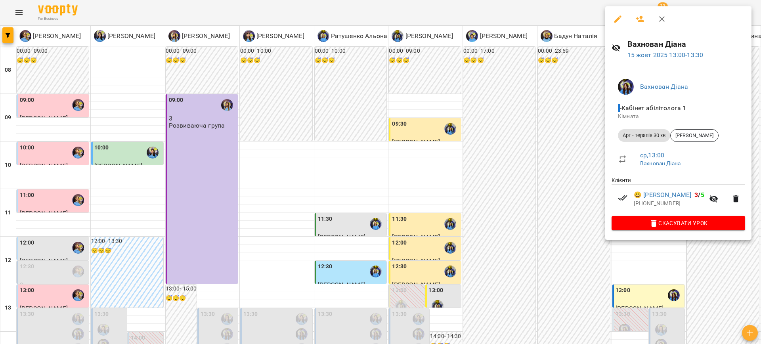
click at [548, 225] on div at bounding box center [380, 172] width 761 height 344
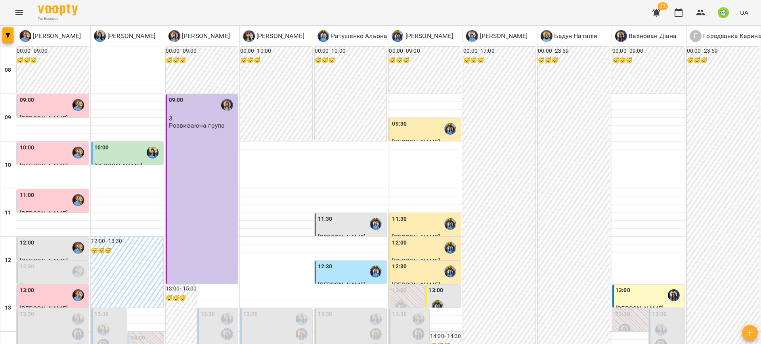
scroll to position [354, 0]
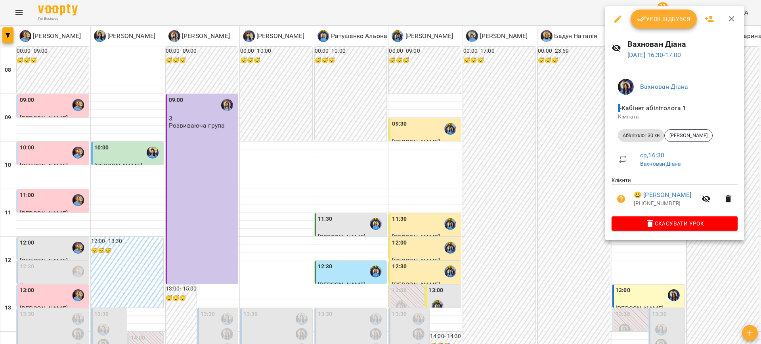
click at [482, 213] on div at bounding box center [380, 172] width 761 height 344
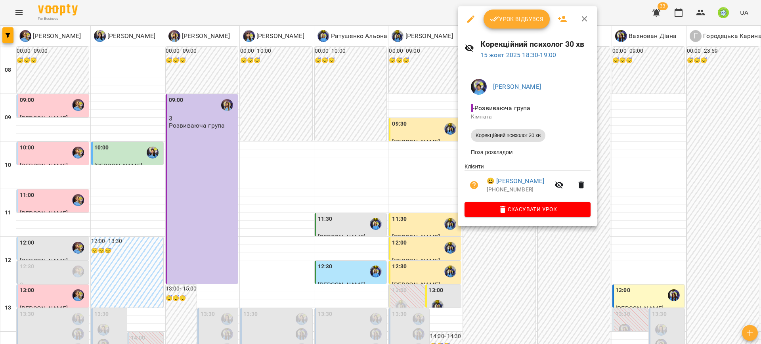
click at [609, 259] on div at bounding box center [380, 172] width 761 height 344
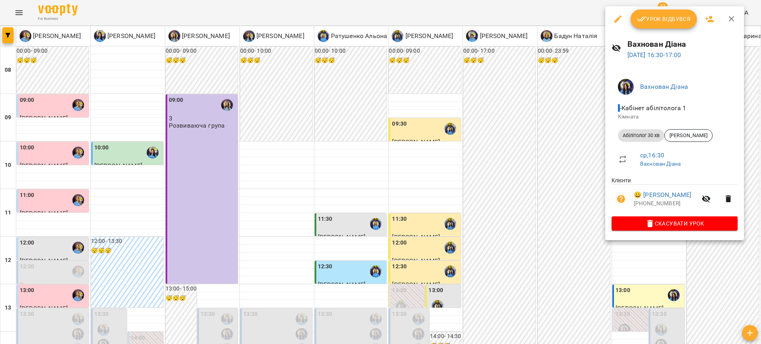
click at [514, 267] on div at bounding box center [380, 172] width 761 height 344
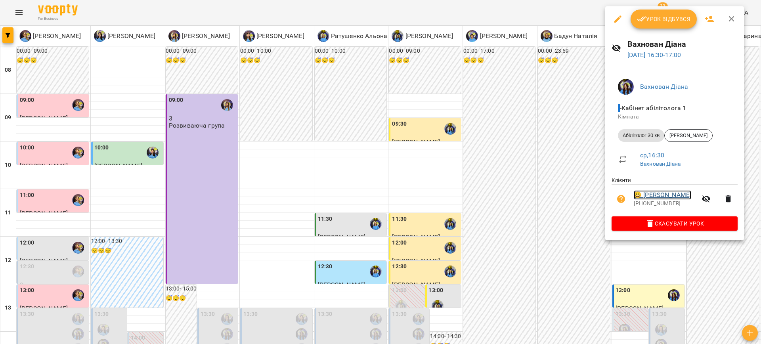
click at [656, 196] on link "😀 Семенюк Мирослав" at bounding box center [661, 195] width 57 height 10
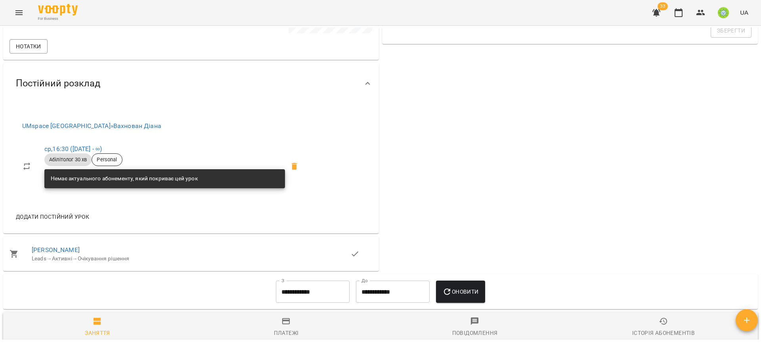
scroll to position [274, 0]
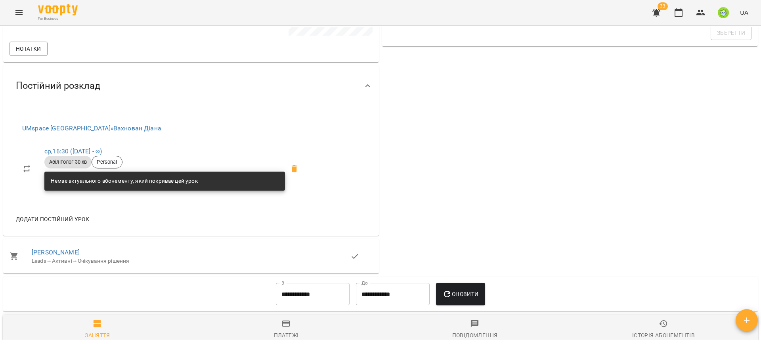
click at [65, 217] on span "Додати постійний урок" at bounding box center [52, 219] width 73 height 10
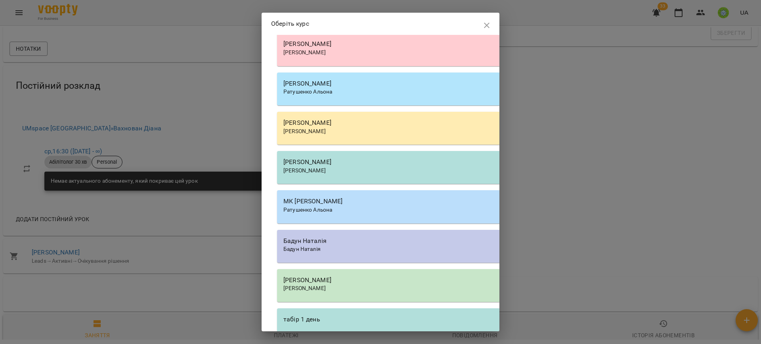
scroll to position [858, 0]
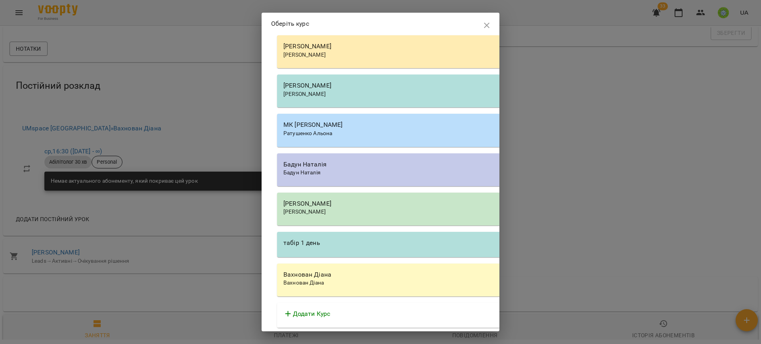
click at [318, 282] on span "Вахнован Діана" at bounding box center [303, 282] width 40 height 6
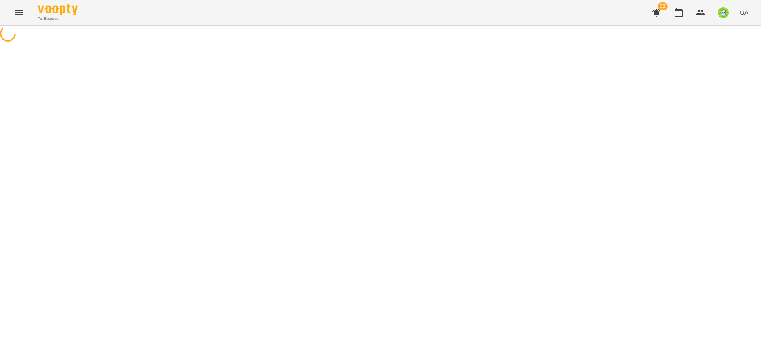
select select "**********"
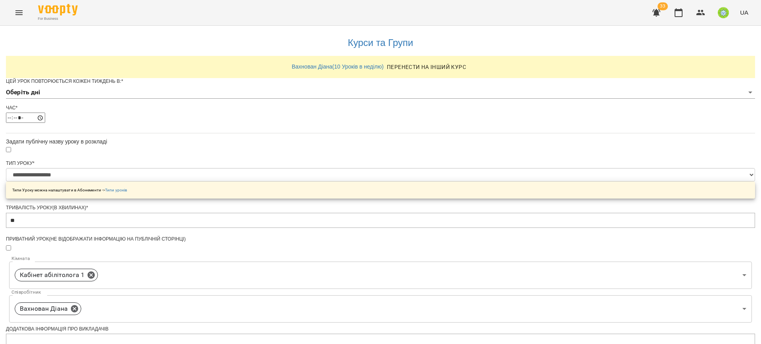
click at [352, 108] on body "**********" at bounding box center [380, 255] width 761 height 511
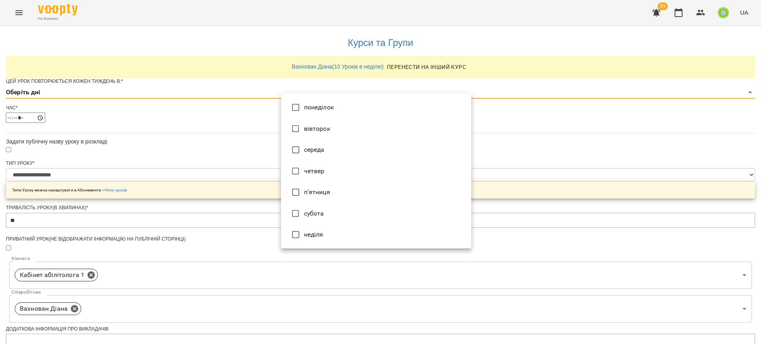
type input "*"
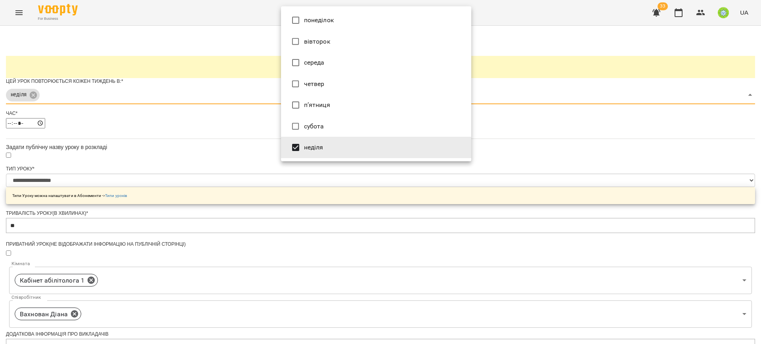
drag, startPoint x: 614, startPoint y: 164, endPoint x: 493, endPoint y: 152, distance: 121.8
click at [613, 164] on div at bounding box center [380, 172] width 761 height 344
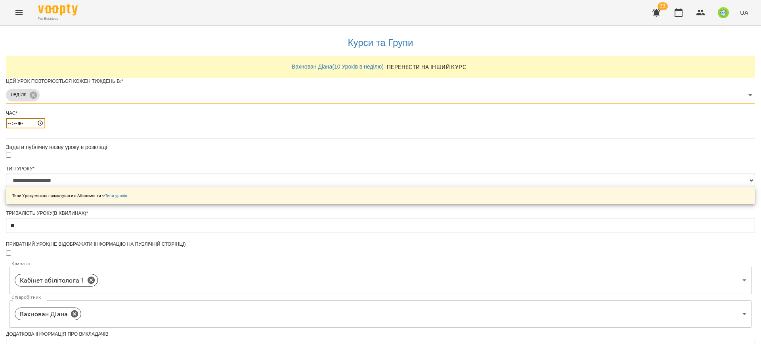
click at [45, 128] on input "*****" at bounding box center [25, 123] width 39 height 10
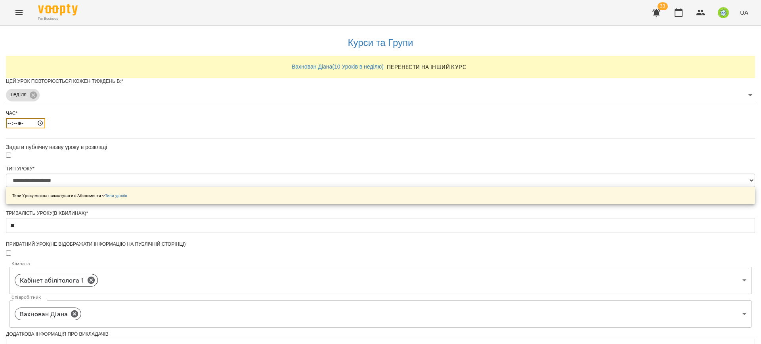
type input "*****"
drag, startPoint x: 661, startPoint y: 179, endPoint x: 538, endPoint y: 227, distance: 132.6
click at [661, 179] on div "**********" at bounding box center [380, 272] width 749 height 492
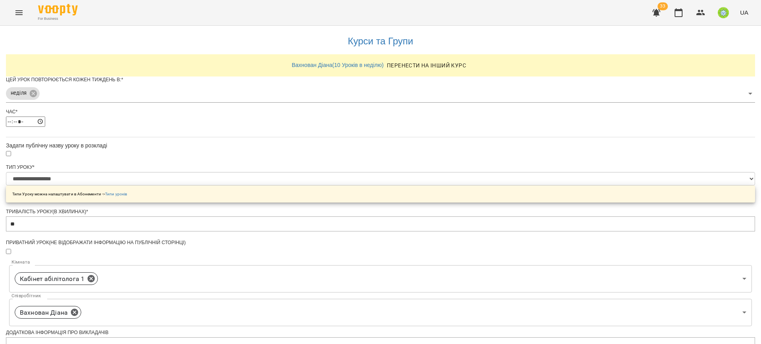
scroll to position [130, 0]
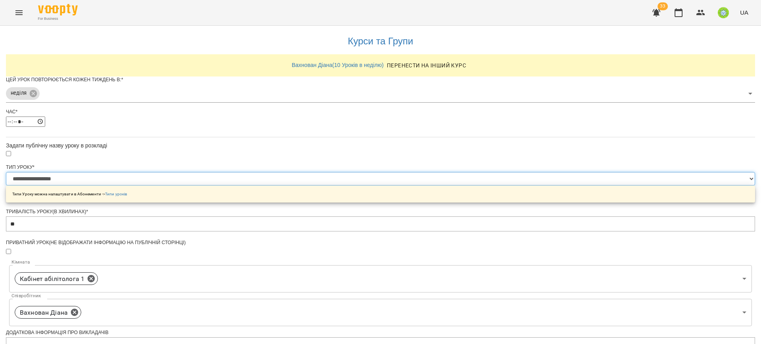
click at [322, 172] on select "**********" at bounding box center [380, 178] width 749 height 13
select select "**********"
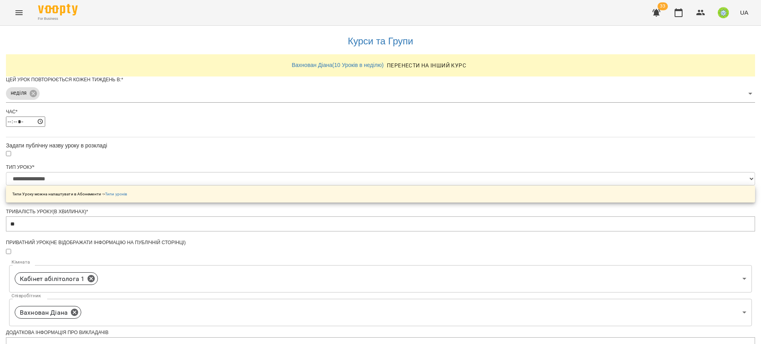
drag, startPoint x: 322, startPoint y: 74, endPoint x: 517, endPoint y: 206, distance: 235.3
click at [636, 203] on div "**********" at bounding box center [380, 270] width 749 height 492
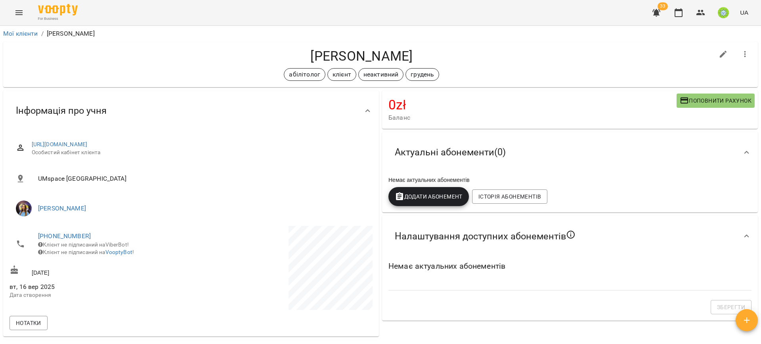
click at [17, 15] on icon "Menu" at bounding box center [19, 13] width 10 height 10
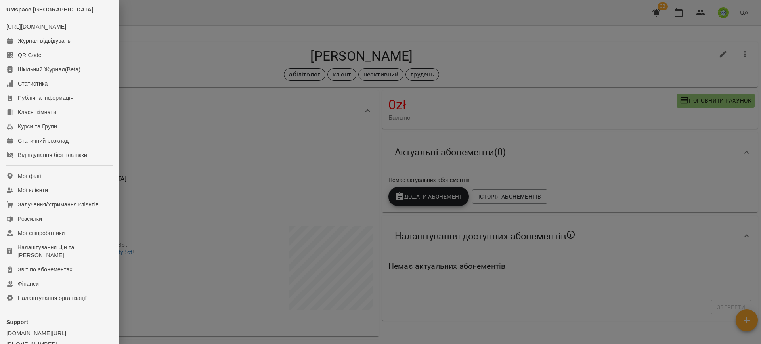
click at [537, 50] on div at bounding box center [380, 172] width 761 height 344
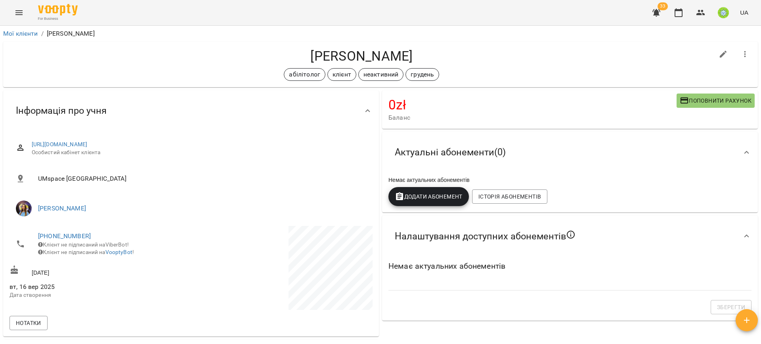
click at [15, 15] on icon "Menu" at bounding box center [19, 13] width 10 height 10
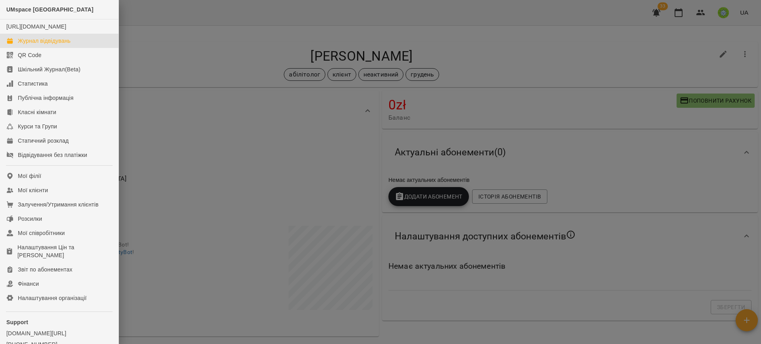
click at [55, 45] on div "Журнал відвідувань" at bounding box center [44, 41] width 53 height 8
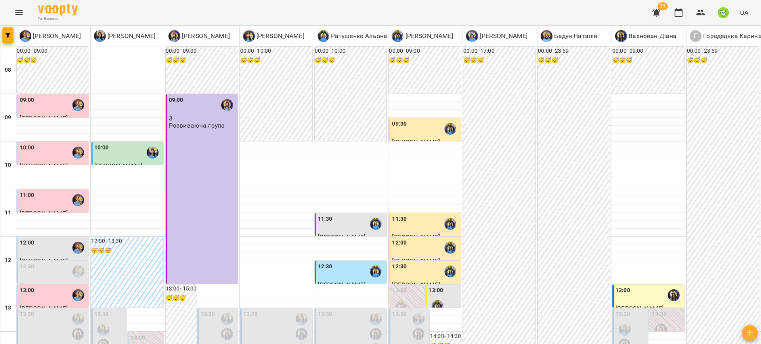
scroll to position [325, 0]
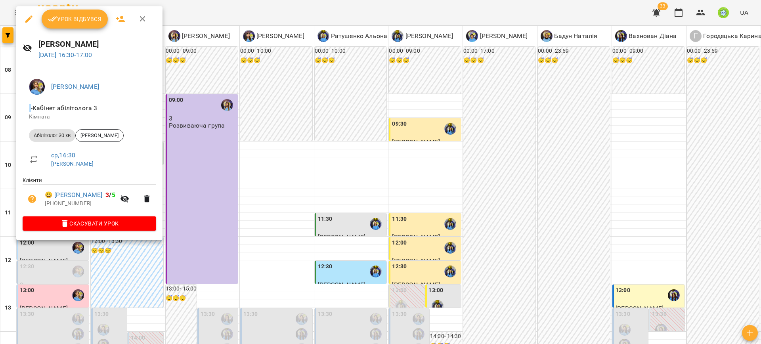
click at [257, 189] on div at bounding box center [380, 172] width 761 height 344
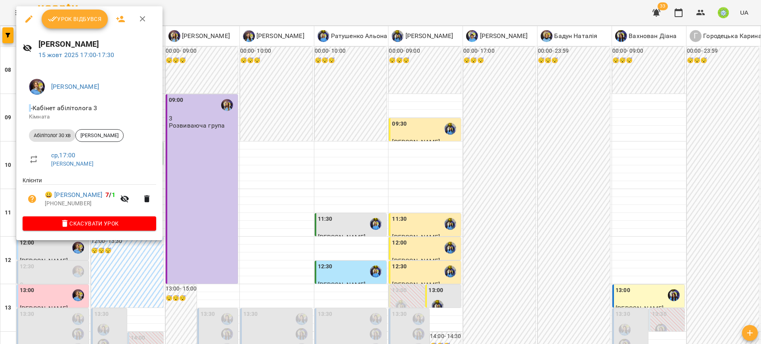
click at [228, 187] on div at bounding box center [380, 172] width 761 height 344
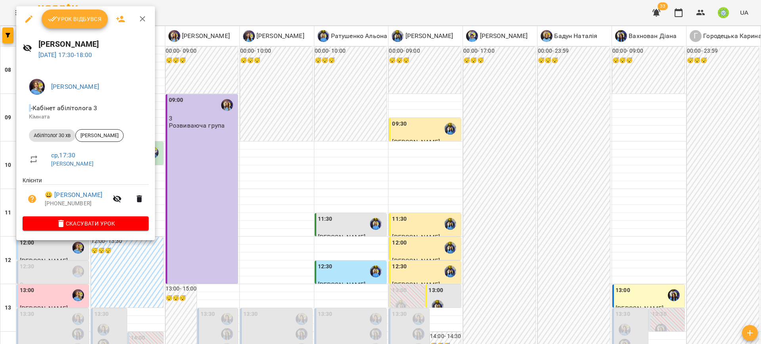
click at [256, 197] on div at bounding box center [380, 172] width 761 height 344
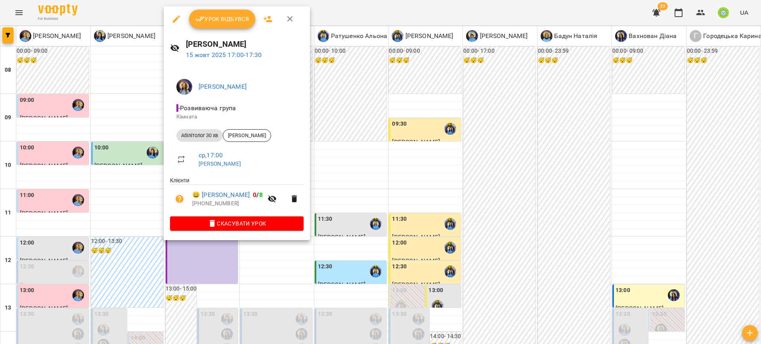
click at [360, 172] on div at bounding box center [380, 172] width 761 height 344
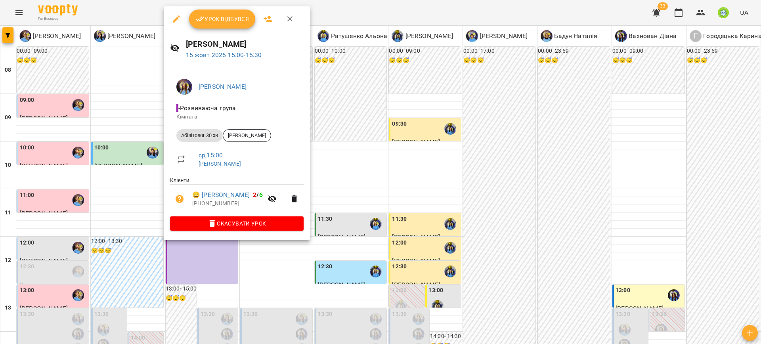
click at [372, 197] on div at bounding box center [380, 172] width 761 height 344
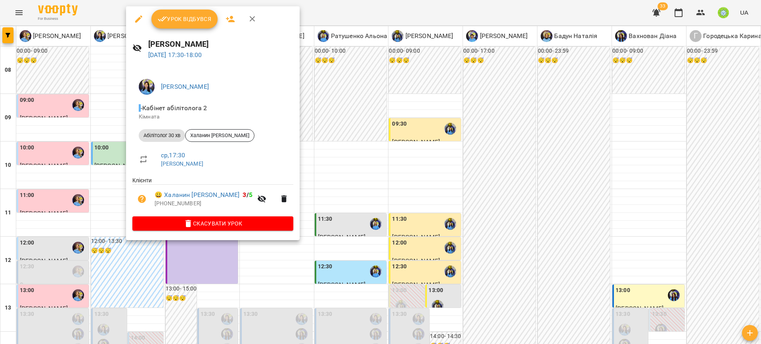
drag, startPoint x: 337, startPoint y: 189, endPoint x: 267, endPoint y: 203, distance: 71.9
click at [330, 191] on div at bounding box center [380, 172] width 761 height 344
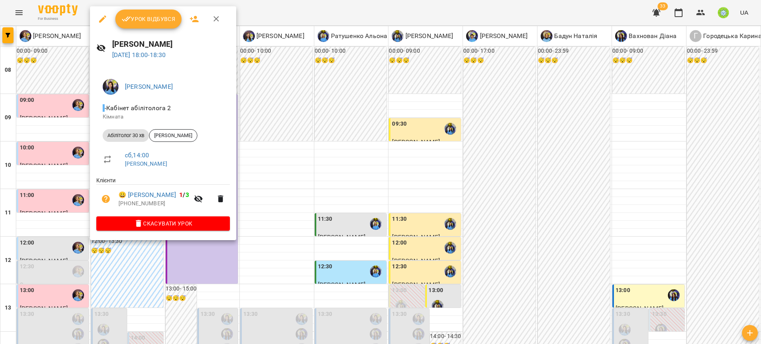
click at [308, 176] on div at bounding box center [380, 172] width 761 height 344
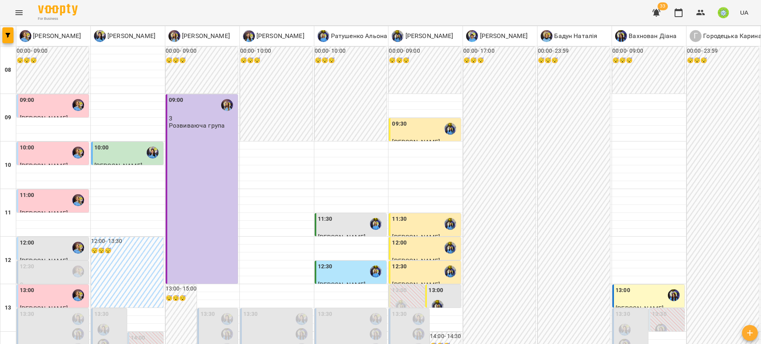
scroll to position [335, 0]
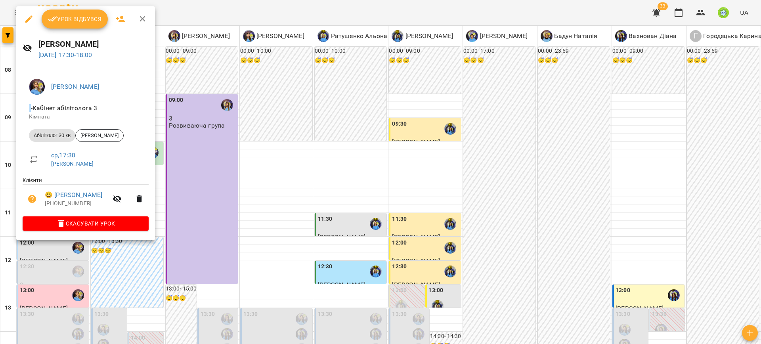
click at [197, 194] on div at bounding box center [380, 172] width 761 height 344
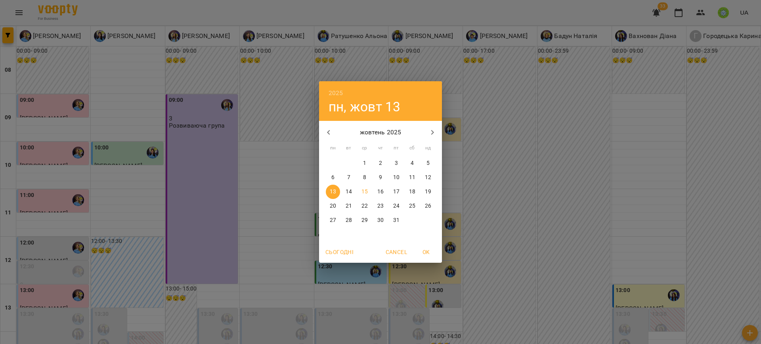
click at [215, 204] on div "2025 пн, жовт 13 жовтень 2025 пн вт ср чт пт сб нд 29 30 1 2 3 4 5 6 7 8 9 10 1…" at bounding box center [380, 172] width 761 height 344
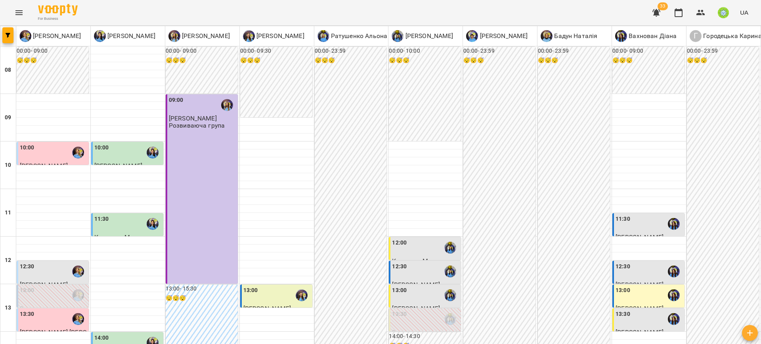
scroll to position [371, 0]
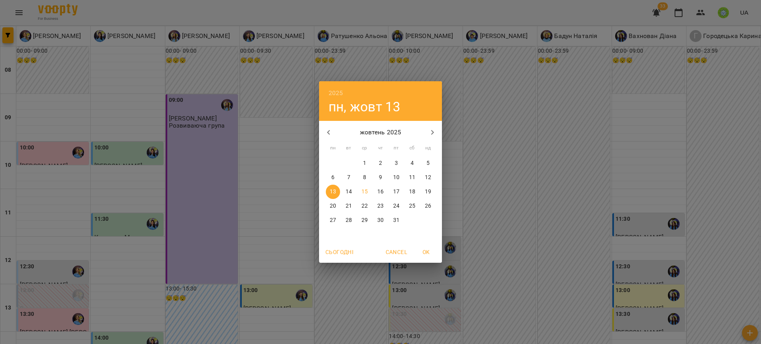
click at [332, 220] on p "27" at bounding box center [333, 220] width 6 height 8
type input "**********"
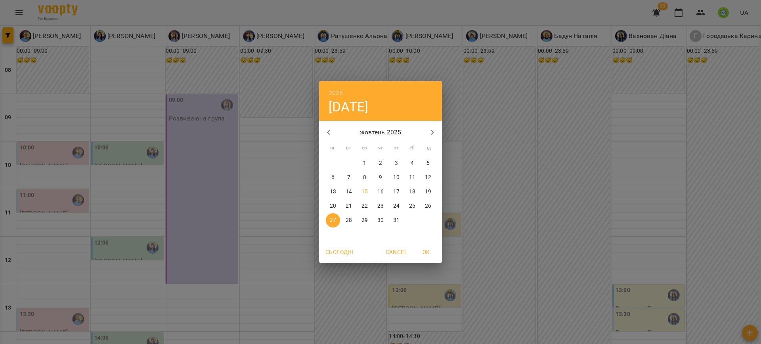
click at [330, 206] on p "20" at bounding box center [333, 206] width 6 height 8
type input "**********"
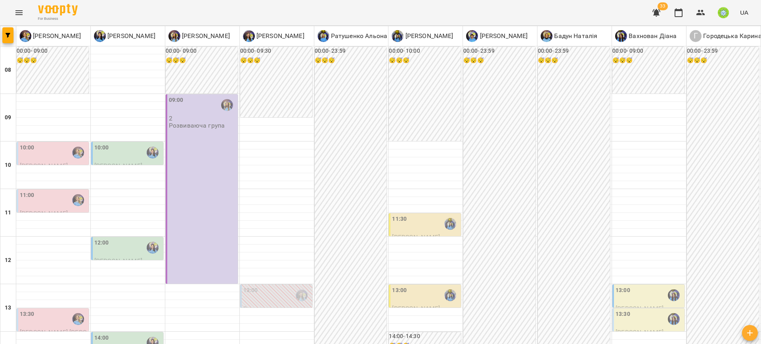
scroll to position [353, 0]
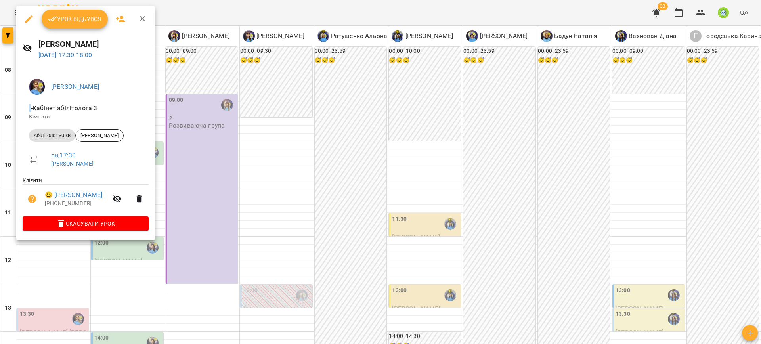
click at [216, 200] on div at bounding box center [380, 172] width 761 height 344
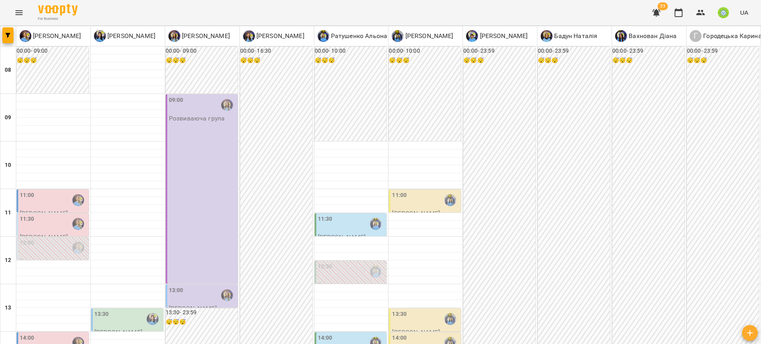
scroll to position [326, 0]
type input "**********"
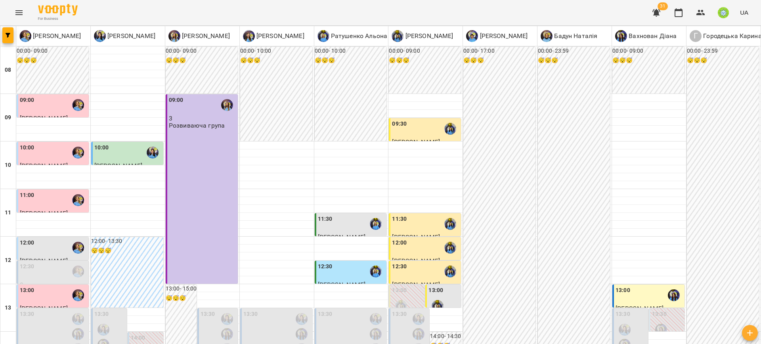
scroll to position [323, 0]
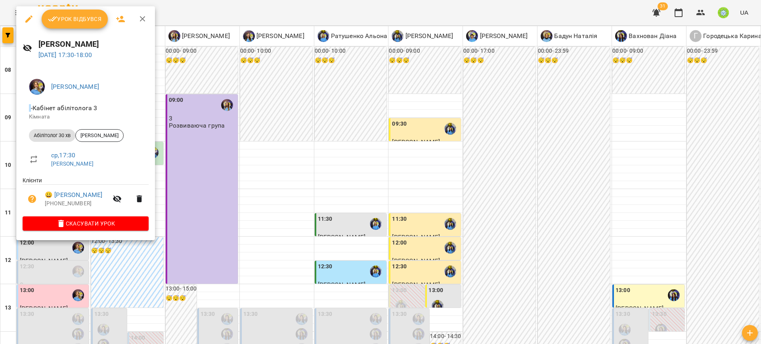
click at [266, 217] on div at bounding box center [380, 172] width 761 height 344
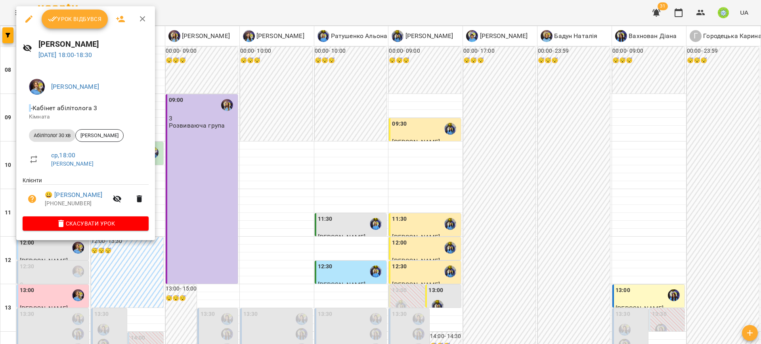
click at [368, 246] on div at bounding box center [380, 172] width 761 height 344
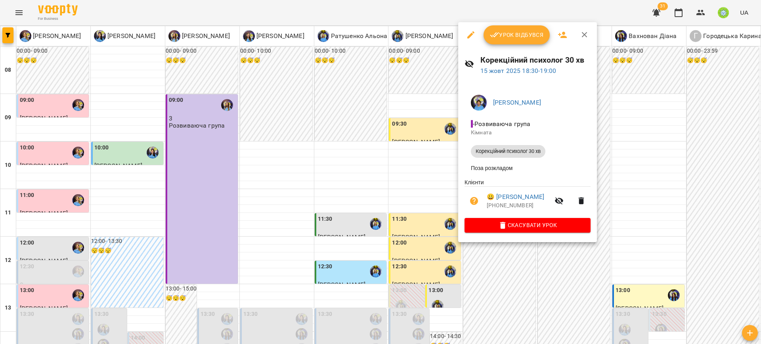
click at [185, 227] on div at bounding box center [380, 172] width 761 height 344
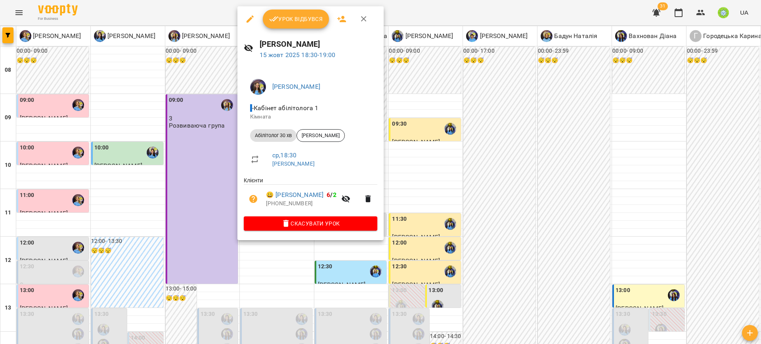
click at [186, 287] on div at bounding box center [380, 172] width 761 height 344
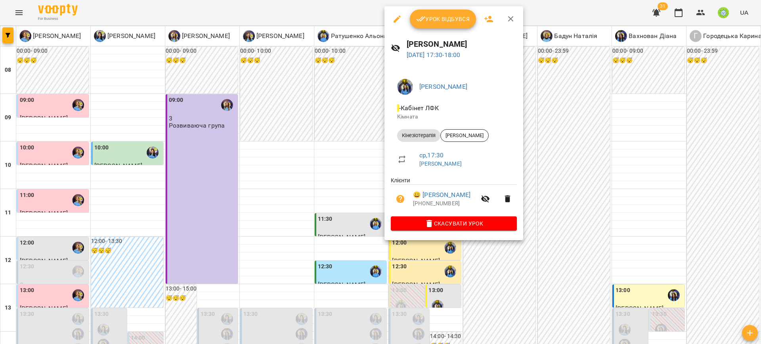
click at [273, 257] on div at bounding box center [380, 172] width 761 height 344
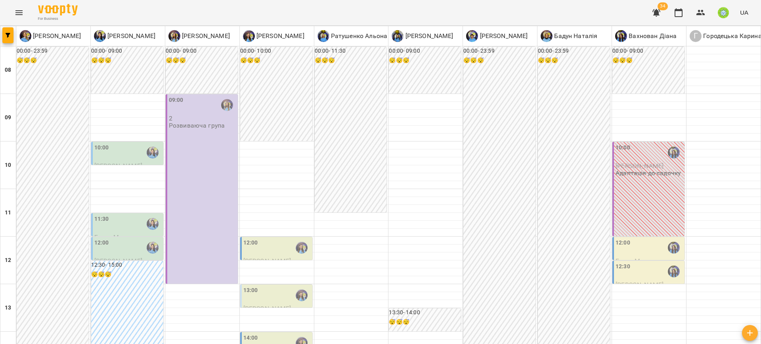
scroll to position [294, 0]
click at [703, 12] on icon "button" at bounding box center [701, 13] width 10 height 10
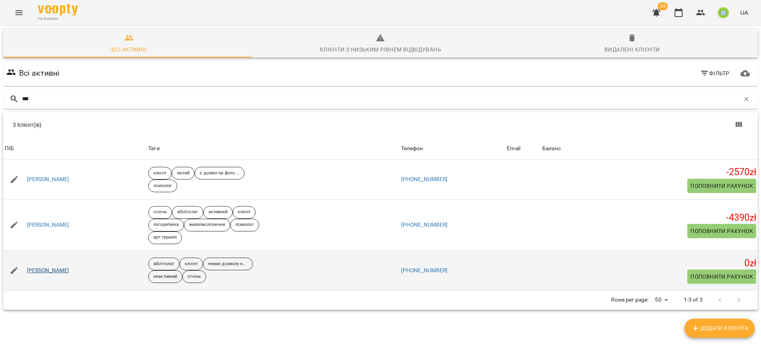
type input "***"
click at [42, 267] on link "[PERSON_NAME]" at bounding box center [48, 271] width 42 height 8
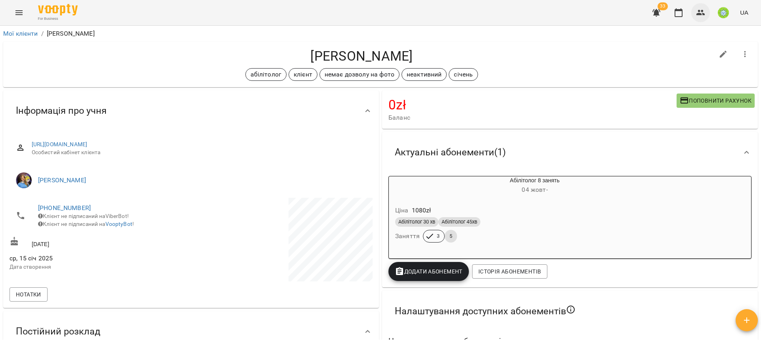
click at [699, 6] on button "button" at bounding box center [700, 12] width 19 height 19
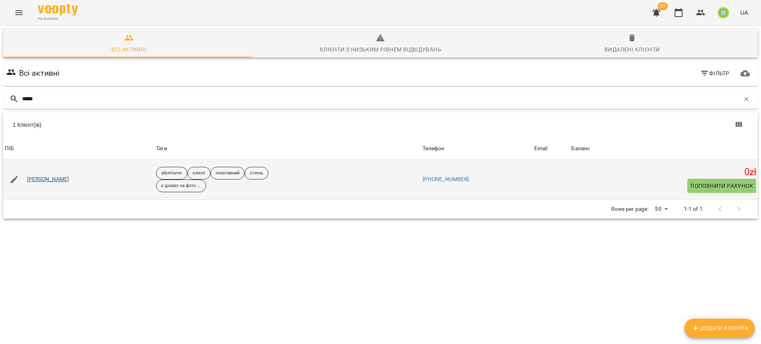
type input "*****"
click at [51, 177] on link "[PERSON_NAME]" at bounding box center [48, 179] width 42 height 8
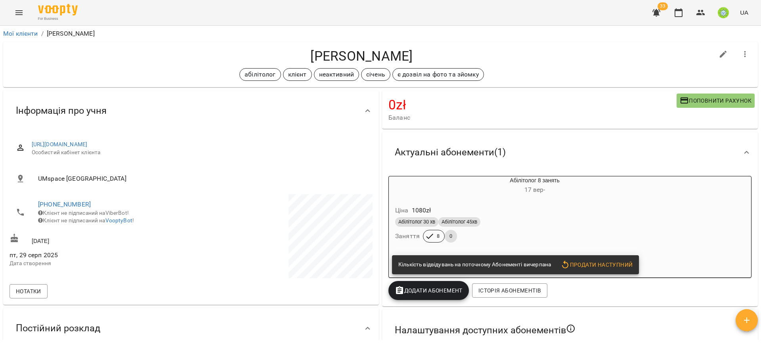
click at [572, 198] on div "Ціна 1080 zł Абілітолог 30 хв Абілітолог 45хв Заняття 8 0" at bounding box center [515, 225] width 257 height 57
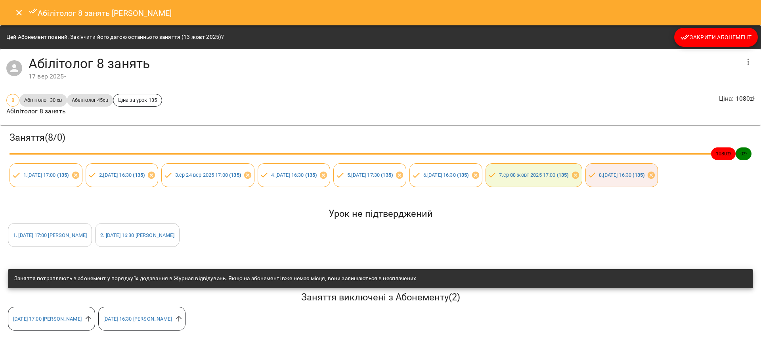
click at [715, 36] on span "Закрити Абонемент" at bounding box center [715, 37] width 71 height 10
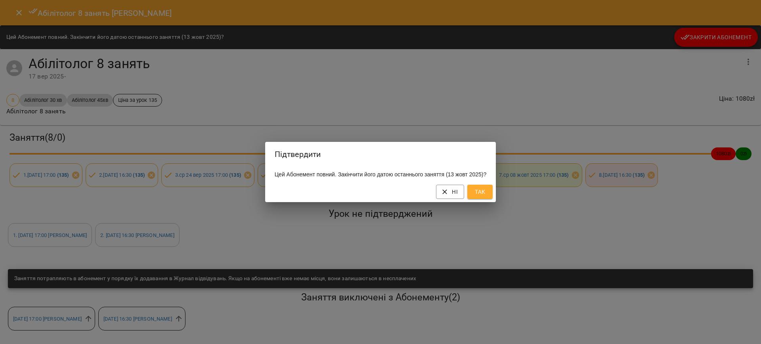
click at [483, 196] on span "Так" at bounding box center [479, 192] width 13 height 10
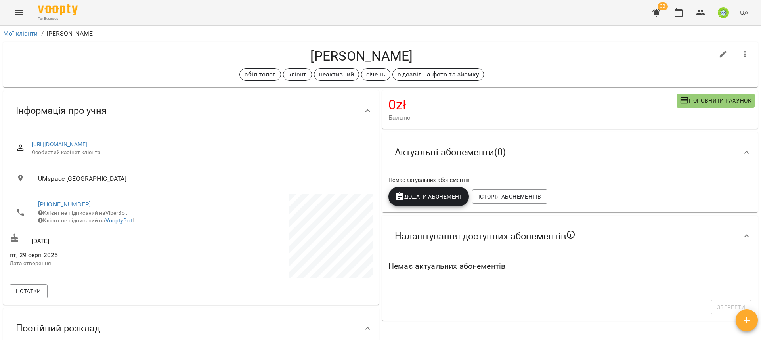
click at [684, 101] on span "Поповнити рахунок" at bounding box center [715, 101] width 72 height 10
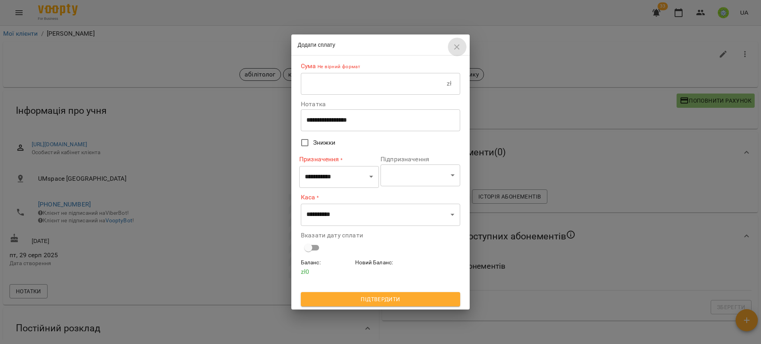
click at [456, 45] on icon "button" at bounding box center [457, 47] width 10 height 10
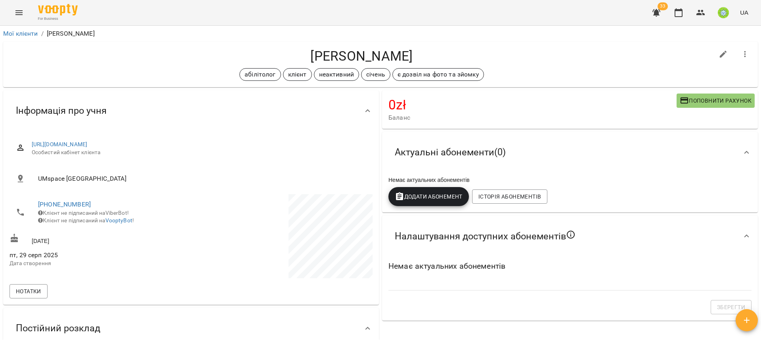
click at [418, 194] on span "Додати Абонемент" at bounding box center [429, 197] width 68 height 10
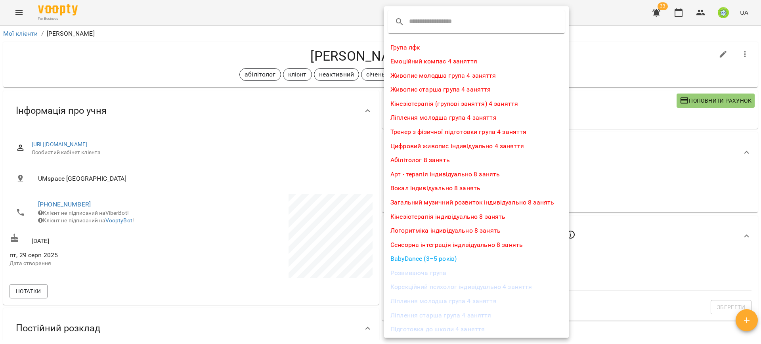
click at [422, 162] on li "Абілітолог 8 занять" at bounding box center [476, 160] width 185 height 14
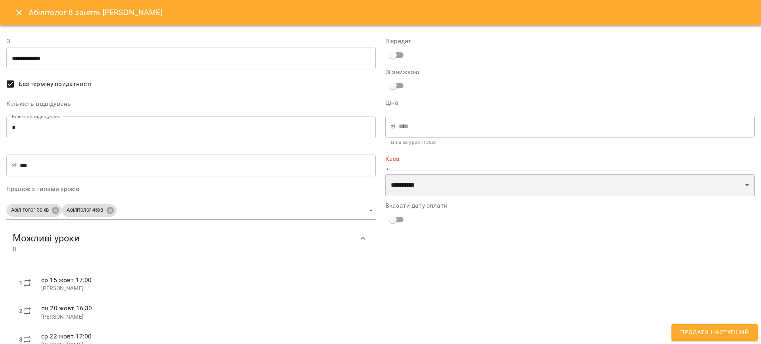
click at [405, 189] on select "**********" at bounding box center [569, 185] width 369 height 22
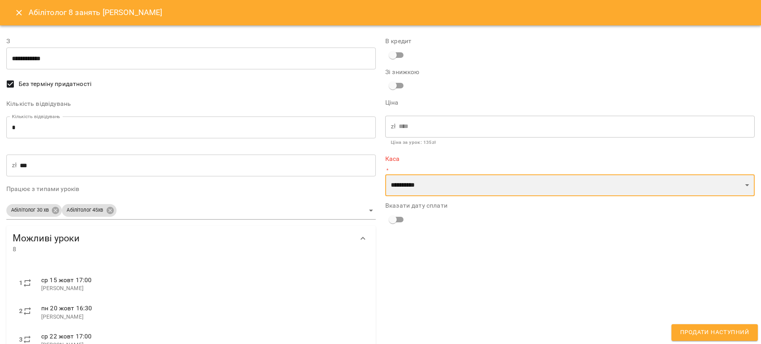
select select "****"
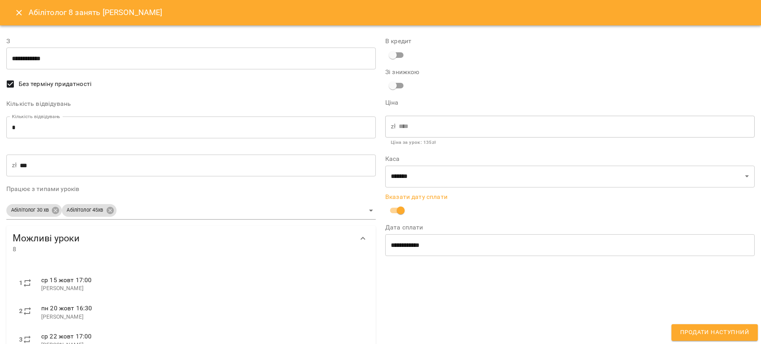
click at [708, 337] on span "Продати наступний" at bounding box center [714, 332] width 69 height 10
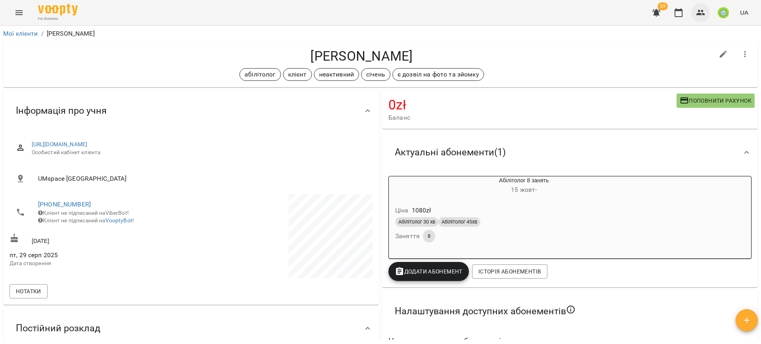
click at [700, 9] on icon "button" at bounding box center [701, 13] width 10 height 10
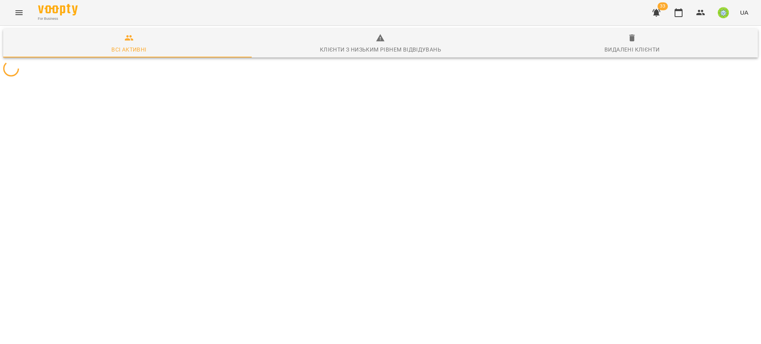
click at [659, 11] on icon "button" at bounding box center [656, 13] width 10 height 10
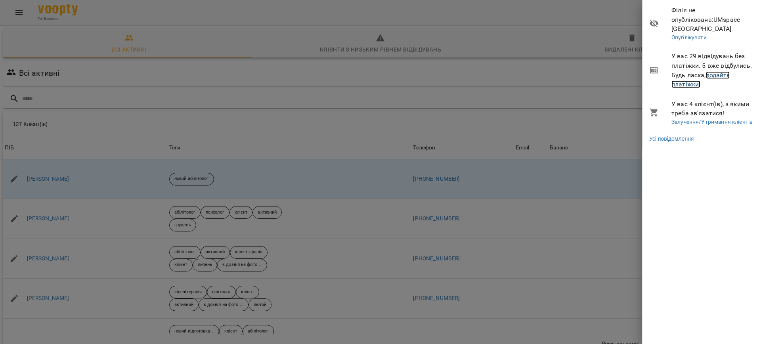
click at [687, 75] on link "додайте платіжки!" at bounding box center [700, 79] width 58 height 17
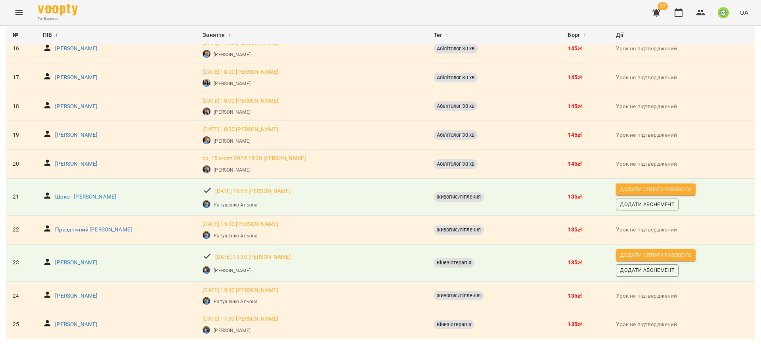
scroll to position [528, 0]
click at [644, 251] on span "Додати сплату разового" at bounding box center [656, 255] width 72 height 9
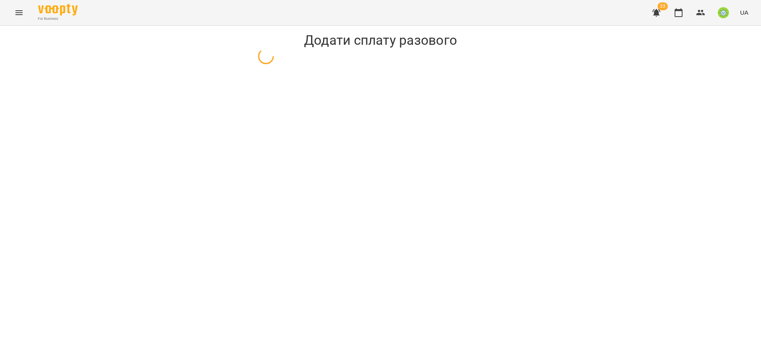
select select "**********"
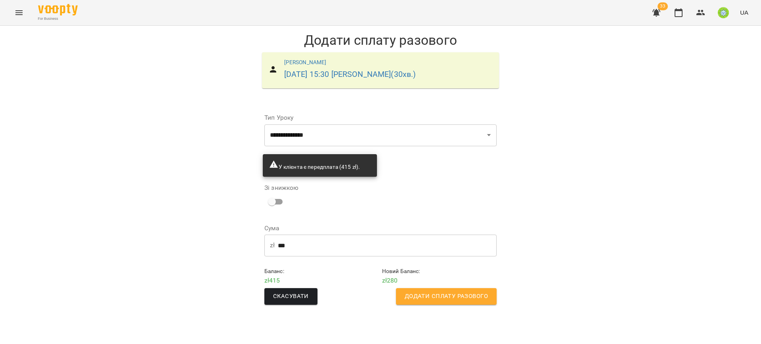
click at [431, 297] on span "Додати сплату разового" at bounding box center [445, 296] width 83 height 10
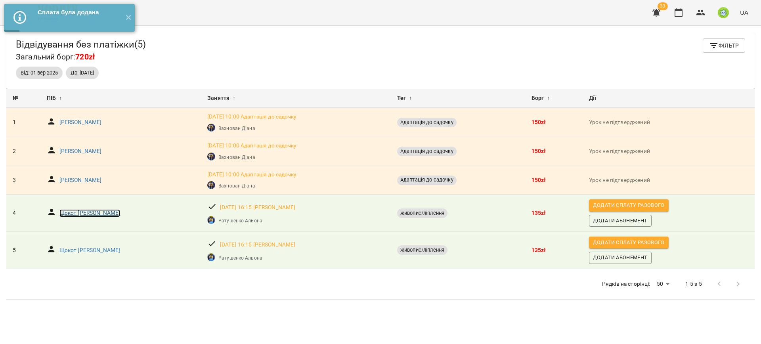
click at [76, 213] on p "Щокот [PERSON_NAME]" at bounding box center [89, 213] width 61 height 8
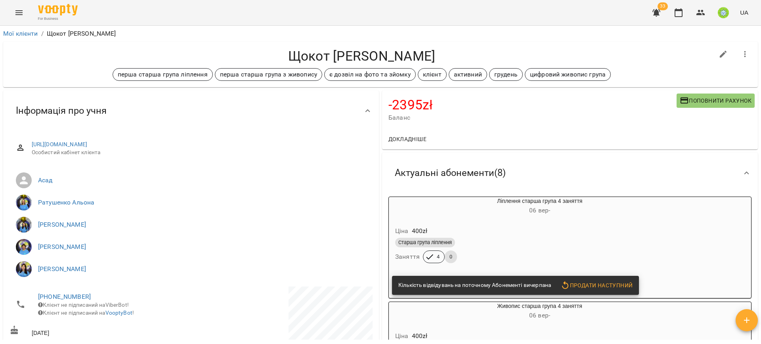
click at [15, 15] on icon "Menu" at bounding box center [19, 13] width 10 height 10
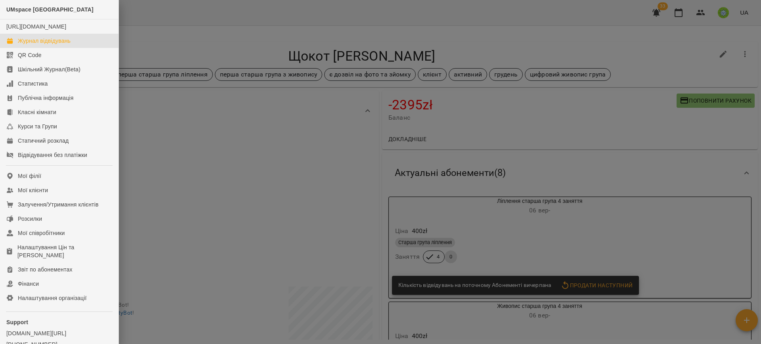
click at [30, 45] on div "Журнал відвідувань" at bounding box center [44, 41] width 53 height 8
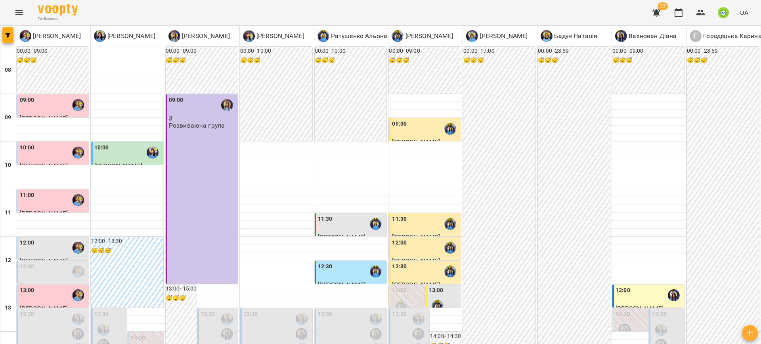
scroll to position [372, 0]
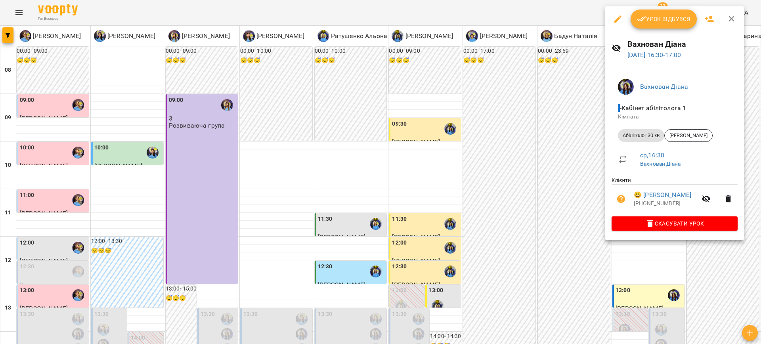
drag, startPoint x: 648, startPoint y: 11, endPoint x: 653, endPoint y: 18, distance: 8.2
click at [650, 14] on div "Урок відбувся" at bounding box center [674, 18] width 139 height 25
click at [653, 18] on span "Урок відбувся" at bounding box center [664, 19] width 54 height 10
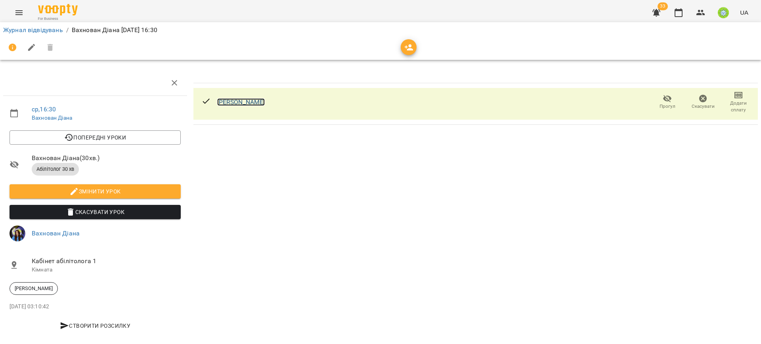
click at [238, 102] on link "[PERSON_NAME]" at bounding box center [241, 102] width 48 height 8
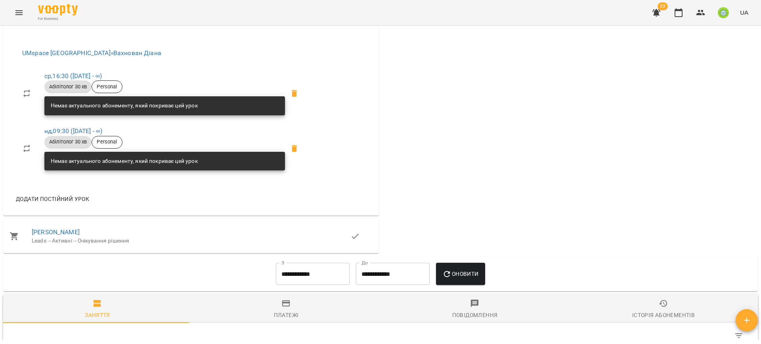
scroll to position [600, 0]
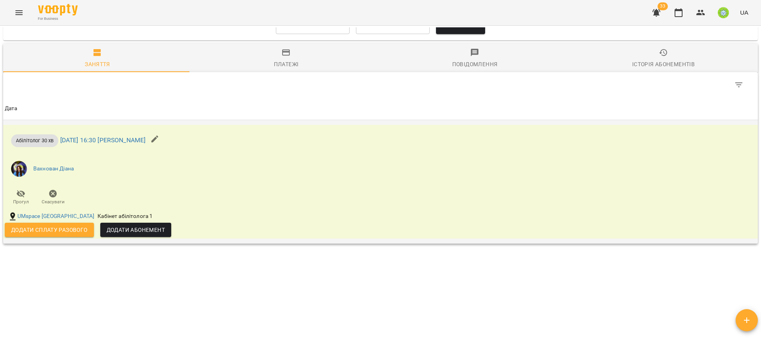
click at [43, 227] on span "Додати сплату разового" at bounding box center [49, 230] width 76 height 10
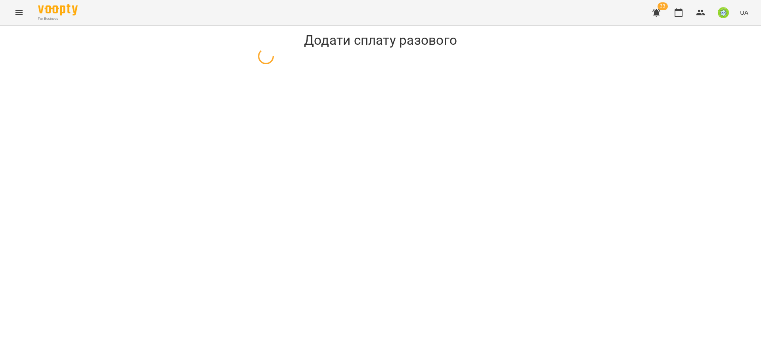
select select "**********"
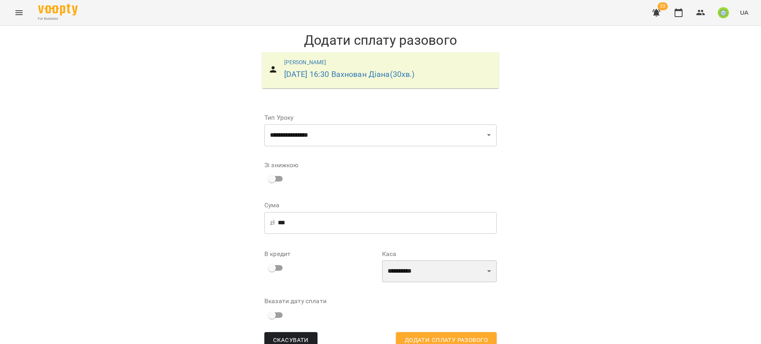
click at [395, 263] on select "**********" at bounding box center [439, 271] width 114 height 22
select select "****"
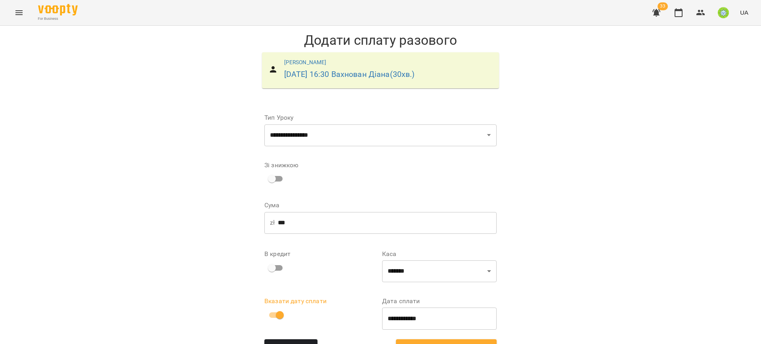
click at [431, 339] on button "Додати сплату разового" at bounding box center [446, 347] width 101 height 17
